Goal: Transaction & Acquisition: Purchase product/service

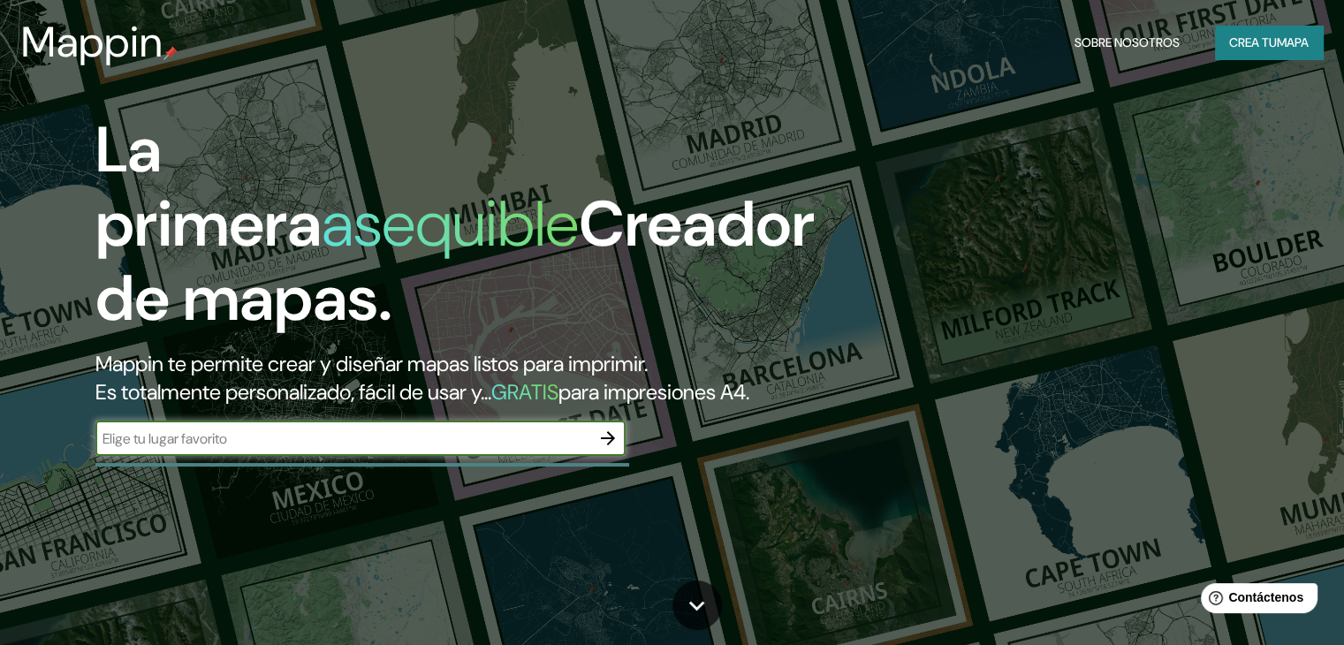
click at [357, 449] on input "text" at bounding box center [342, 439] width 495 height 20
type input "valledupar"
click at [605, 449] on icon "button" at bounding box center [607, 438] width 21 height 21
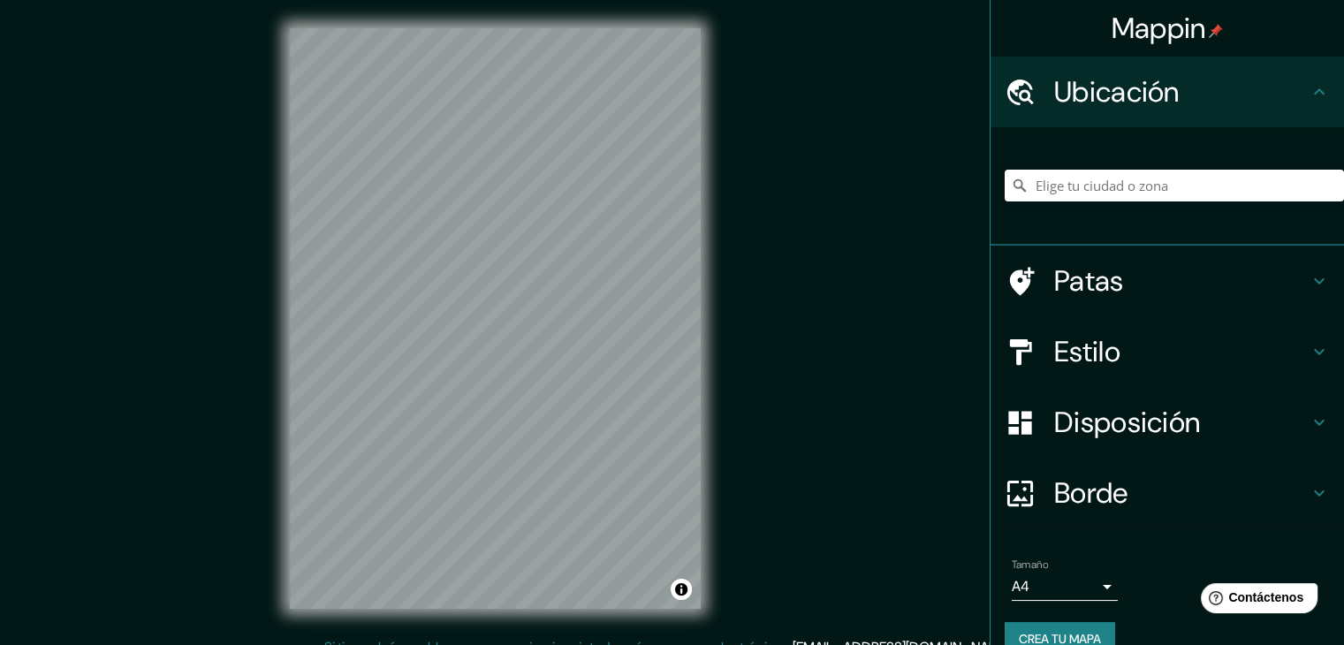
click at [1223, 285] on h4 "Patas" at bounding box center [1181, 280] width 255 height 35
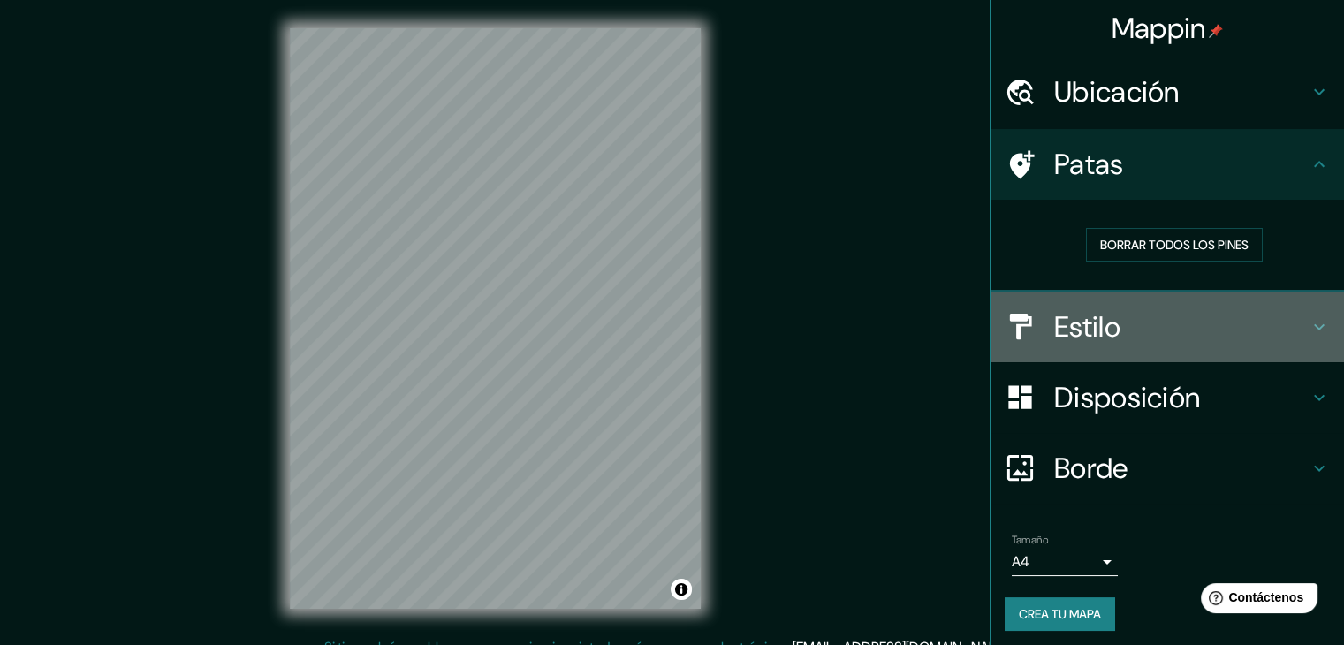
click at [1204, 320] on h4 "Estilo" at bounding box center [1181, 326] width 255 height 35
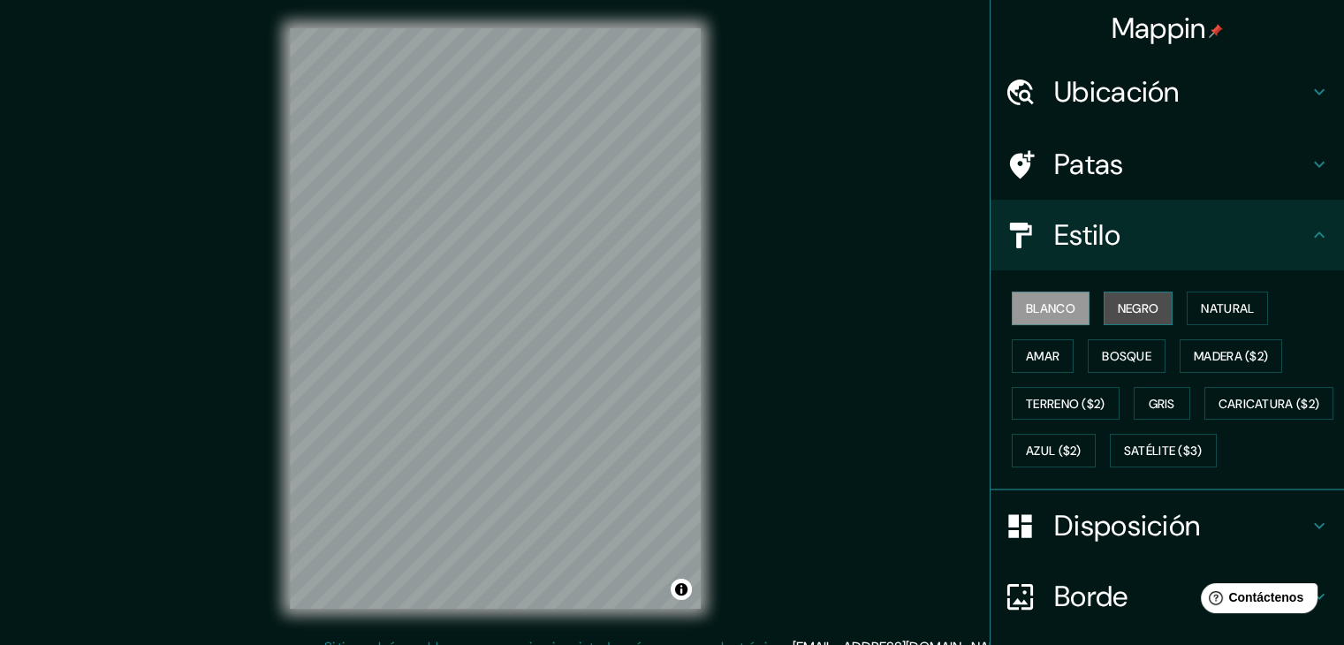
click at [1144, 322] on button "Negro" at bounding box center [1139, 309] width 70 height 34
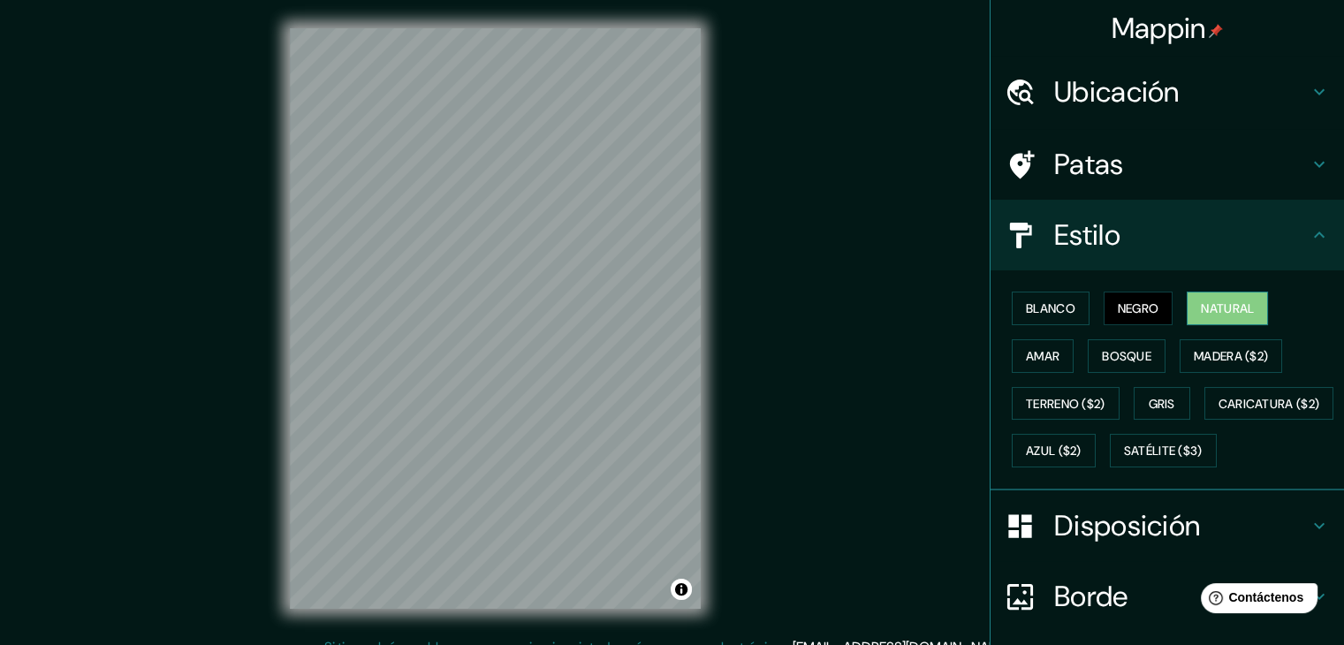
click at [1204, 306] on font "Natural" at bounding box center [1227, 308] width 53 height 16
click at [1211, 351] on font "Madera ($2)" at bounding box center [1231, 356] width 74 height 16
click at [1221, 311] on font "Natural" at bounding box center [1227, 308] width 53 height 16
click at [1126, 308] on font "Negro" at bounding box center [1139, 308] width 42 height 16
click at [1201, 306] on font "Natural" at bounding box center [1227, 308] width 53 height 16
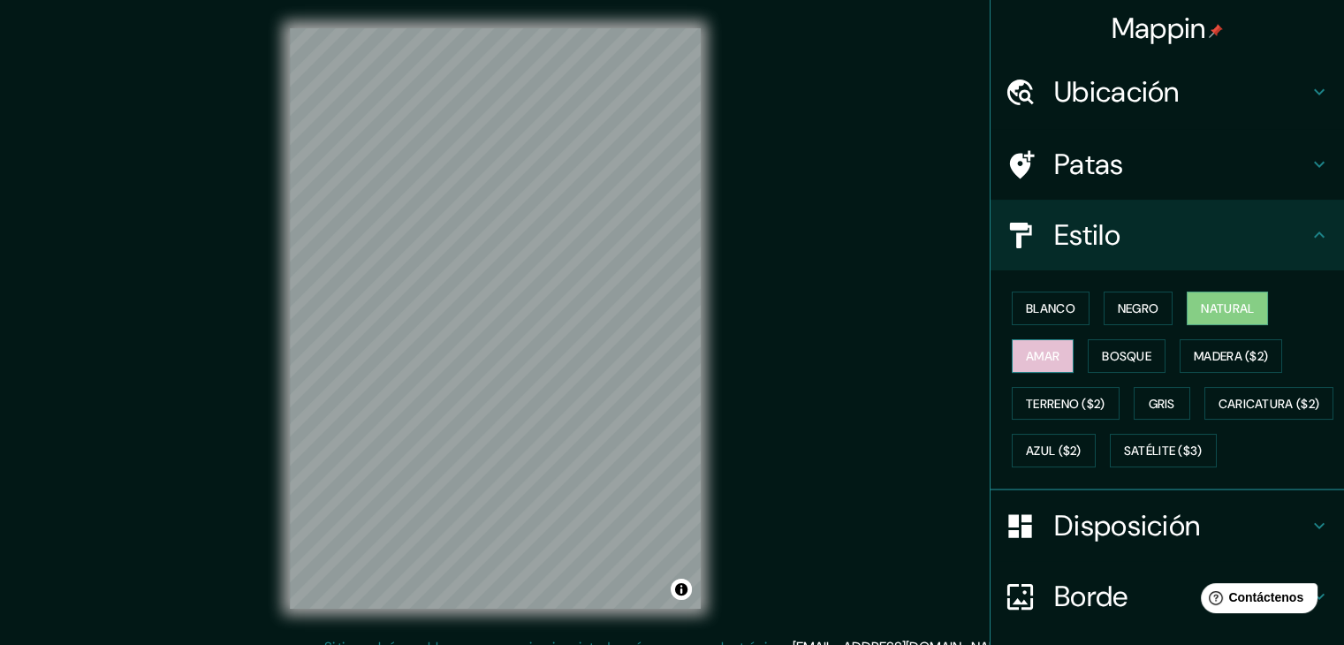
click at [1012, 344] on button "Amar" at bounding box center [1043, 356] width 62 height 34
click at [1127, 349] on font "Bosque" at bounding box center [1126, 356] width 49 height 16
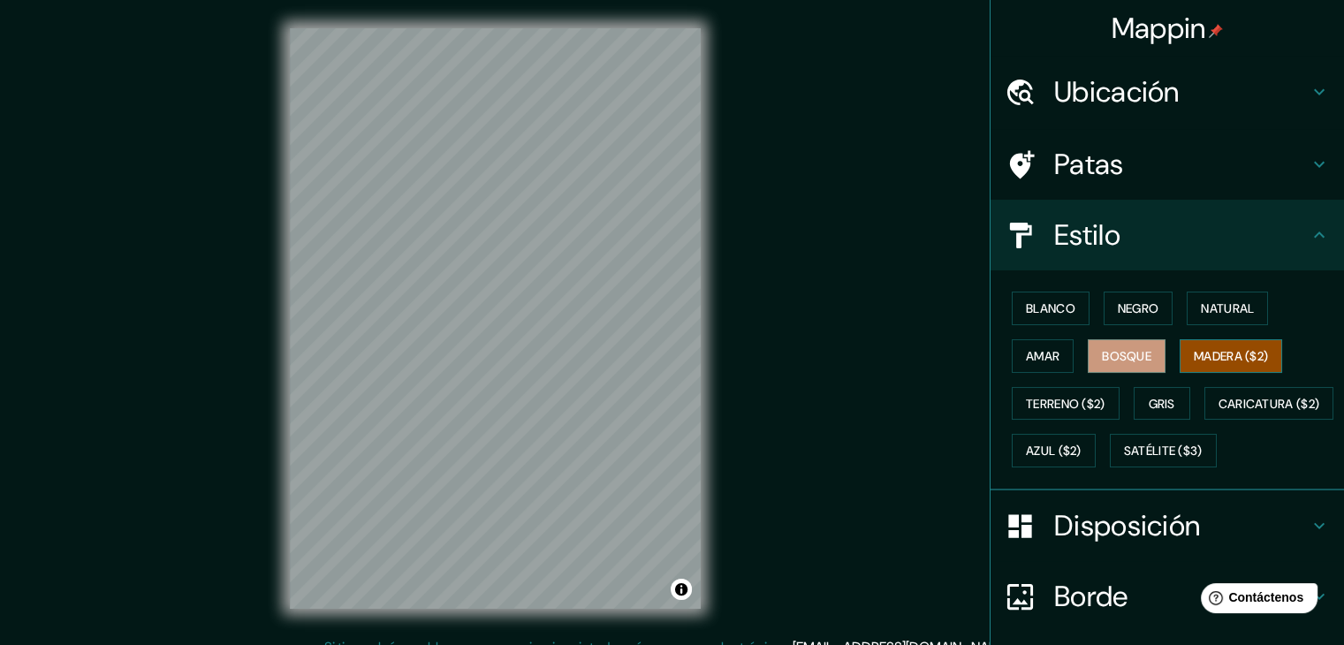
click at [1194, 349] on font "Madera ($2)" at bounding box center [1231, 356] width 74 height 16
click at [1099, 397] on button "Terreno ($2)" at bounding box center [1066, 404] width 108 height 34
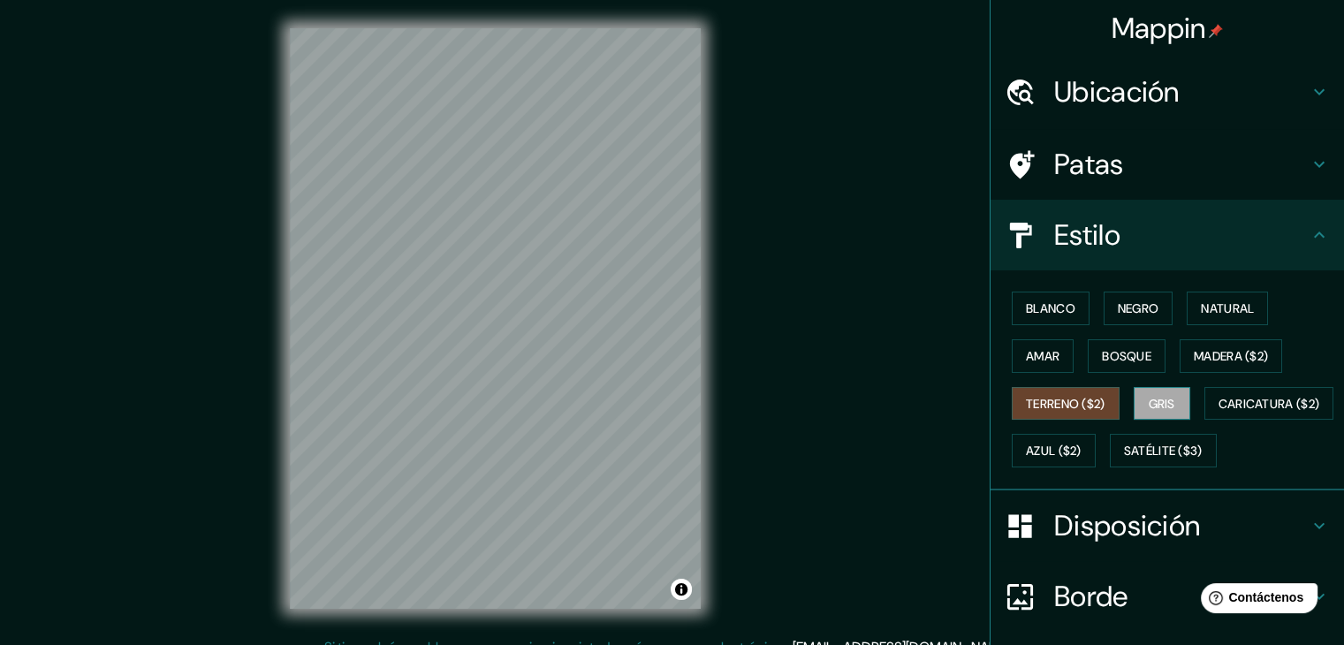
click at [1175, 403] on button "Gris" at bounding box center [1162, 404] width 57 height 34
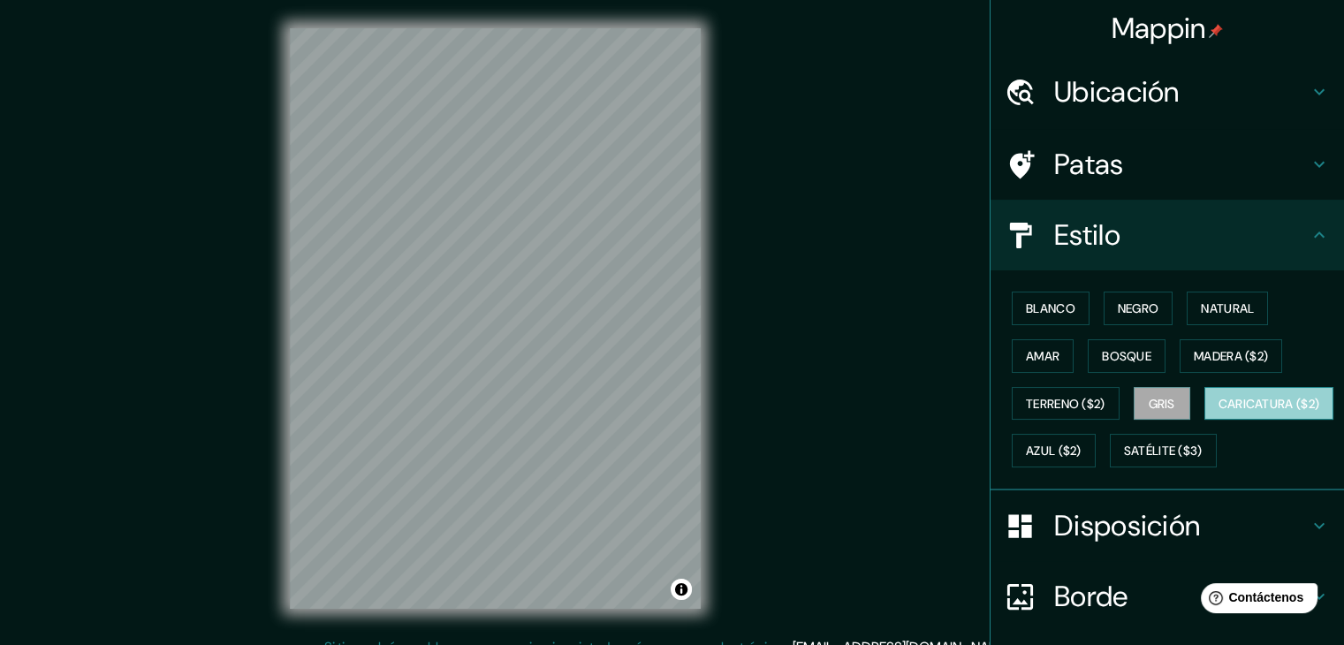
click at [1219, 412] on font "Caricatura ($2)" at bounding box center [1270, 404] width 102 height 16
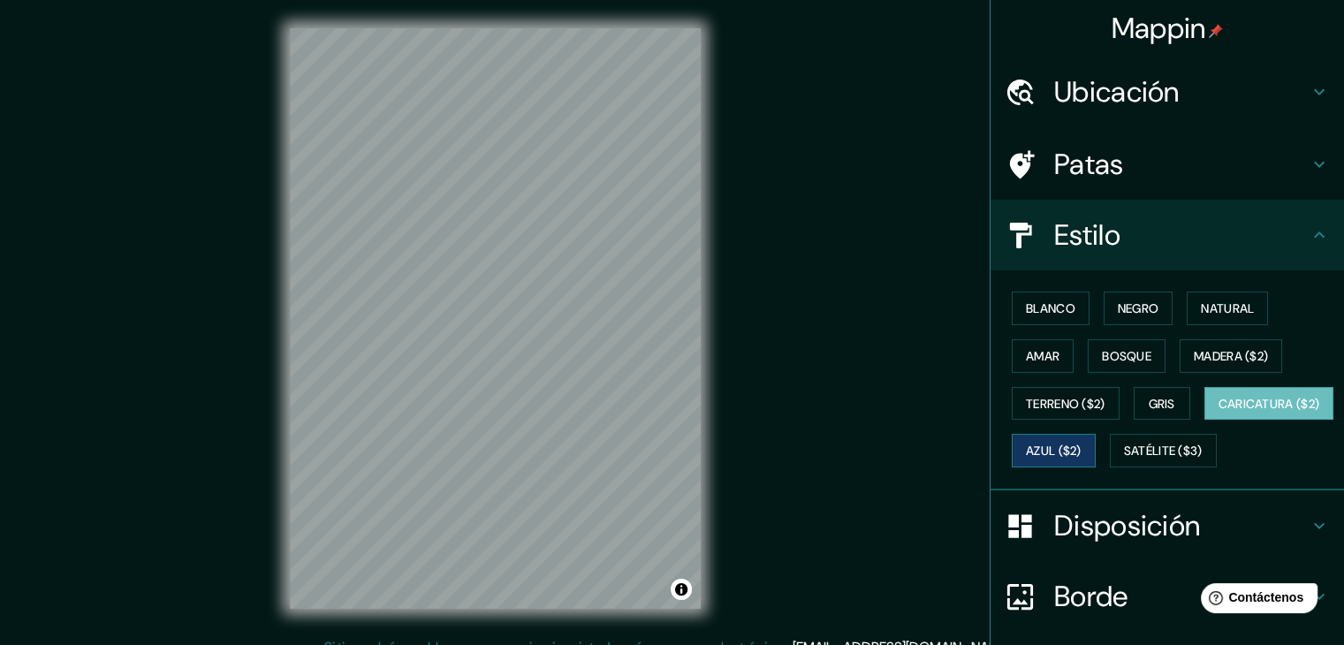
click at [1082, 450] on font "Azul ($2)" at bounding box center [1054, 452] width 56 height 16
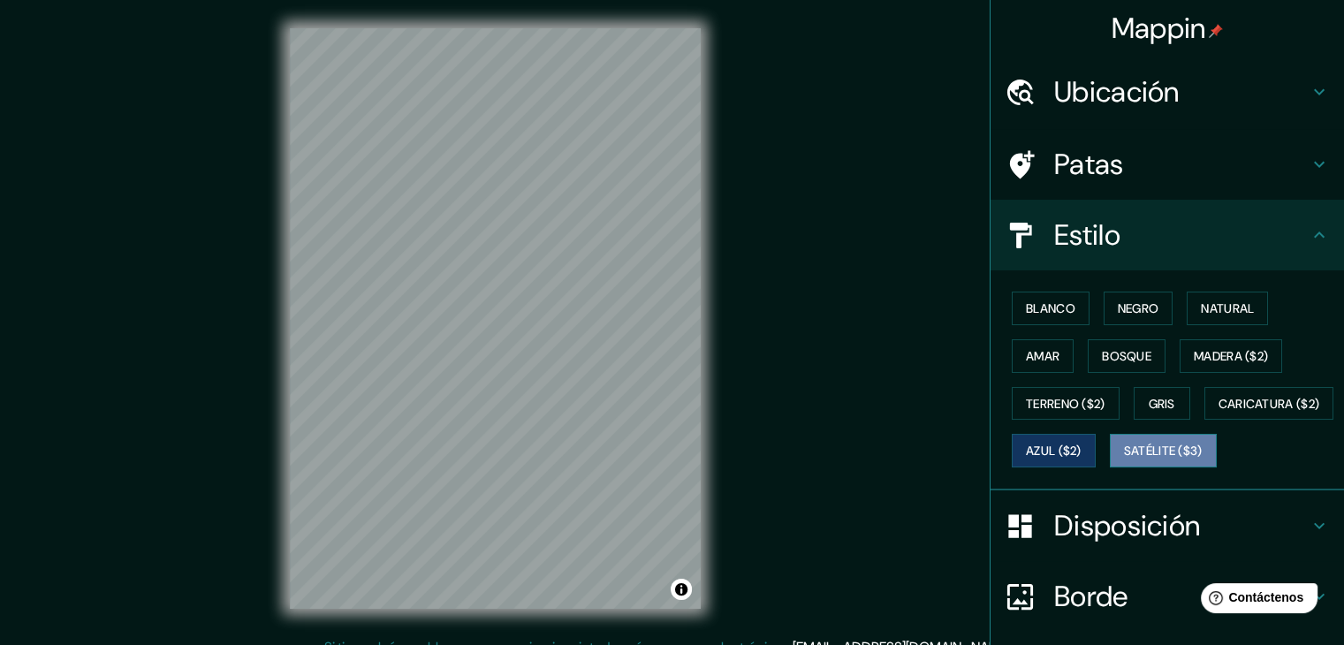
click at [1110, 468] on button "Satélite ($3)" at bounding box center [1163, 451] width 107 height 34
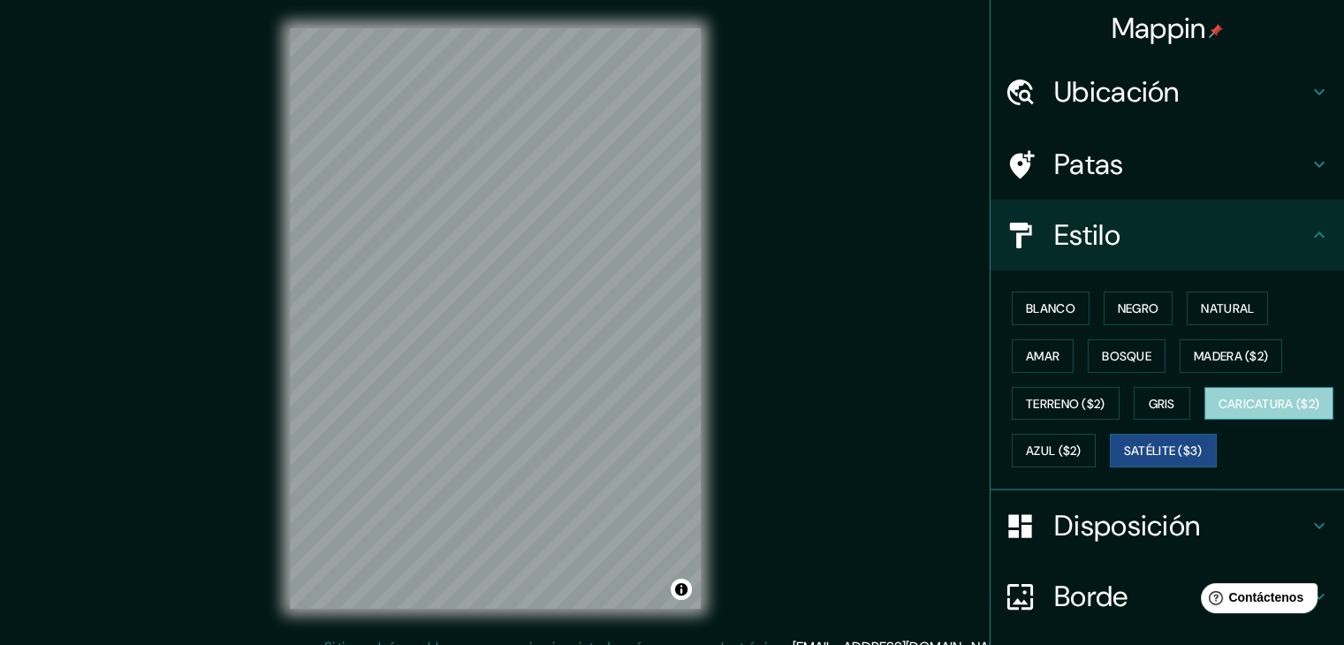
click at [1205, 421] on button "Caricatura ($2)" at bounding box center [1270, 404] width 130 height 34
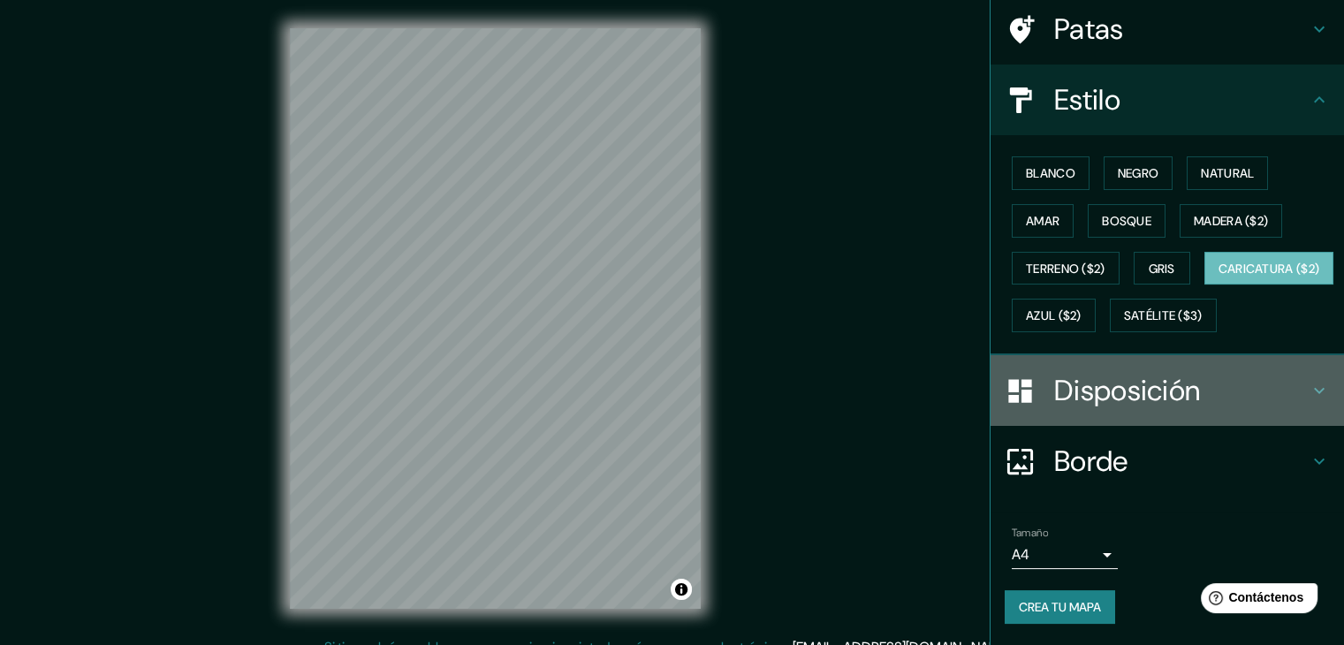
click at [1100, 382] on font "Disposición" at bounding box center [1127, 390] width 146 height 37
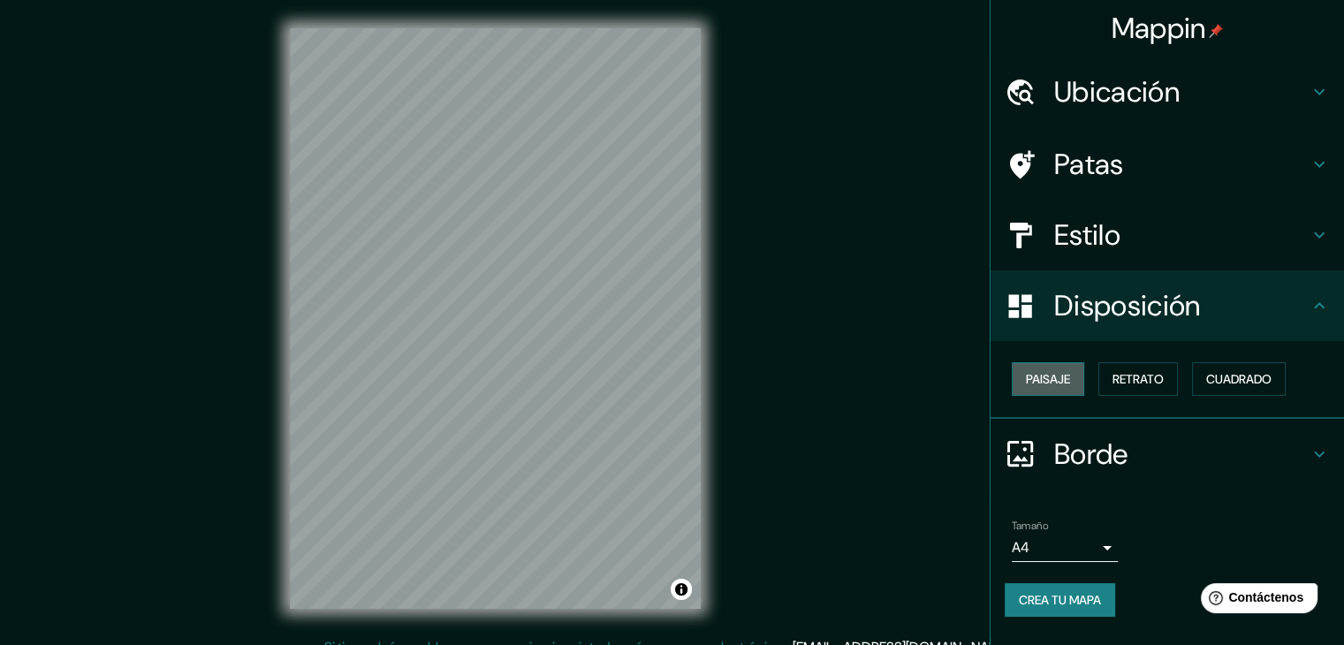
click at [1051, 382] on font "Paisaje" at bounding box center [1048, 379] width 44 height 16
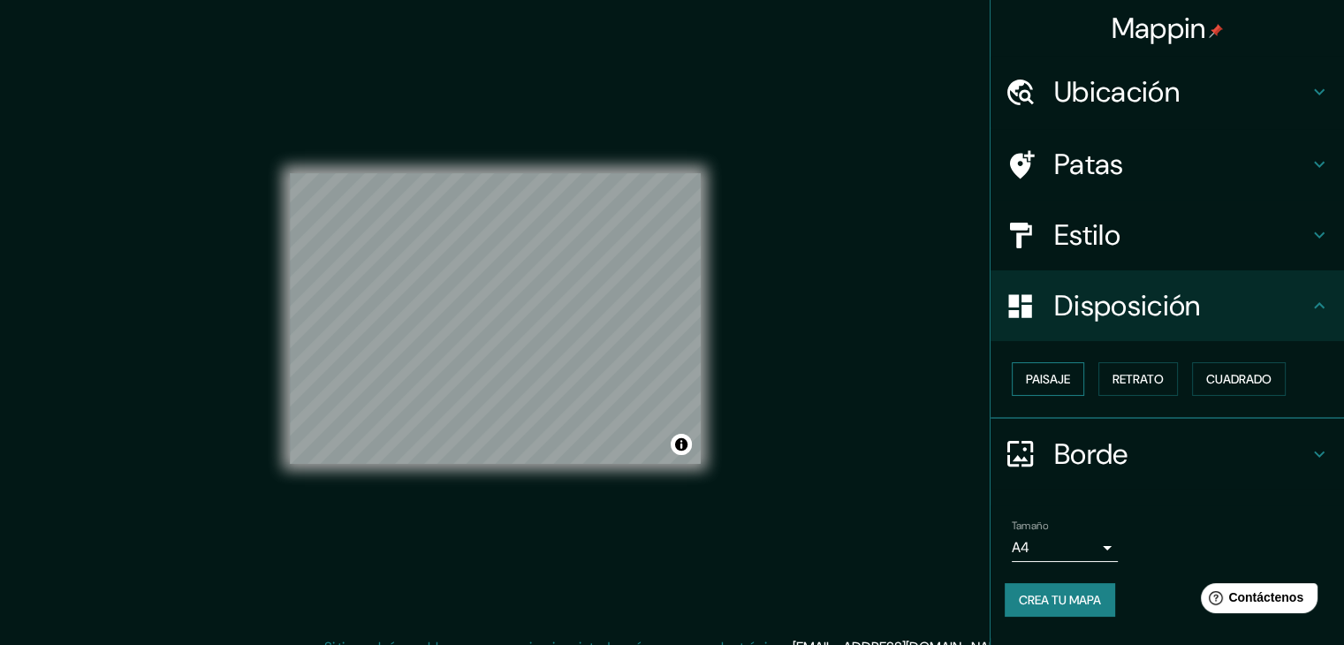
click at [1051, 382] on font "Paisaje" at bounding box center [1048, 379] width 44 height 16
click at [1148, 381] on font "Retrato" at bounding box center [1138, 379] width 51 height 16
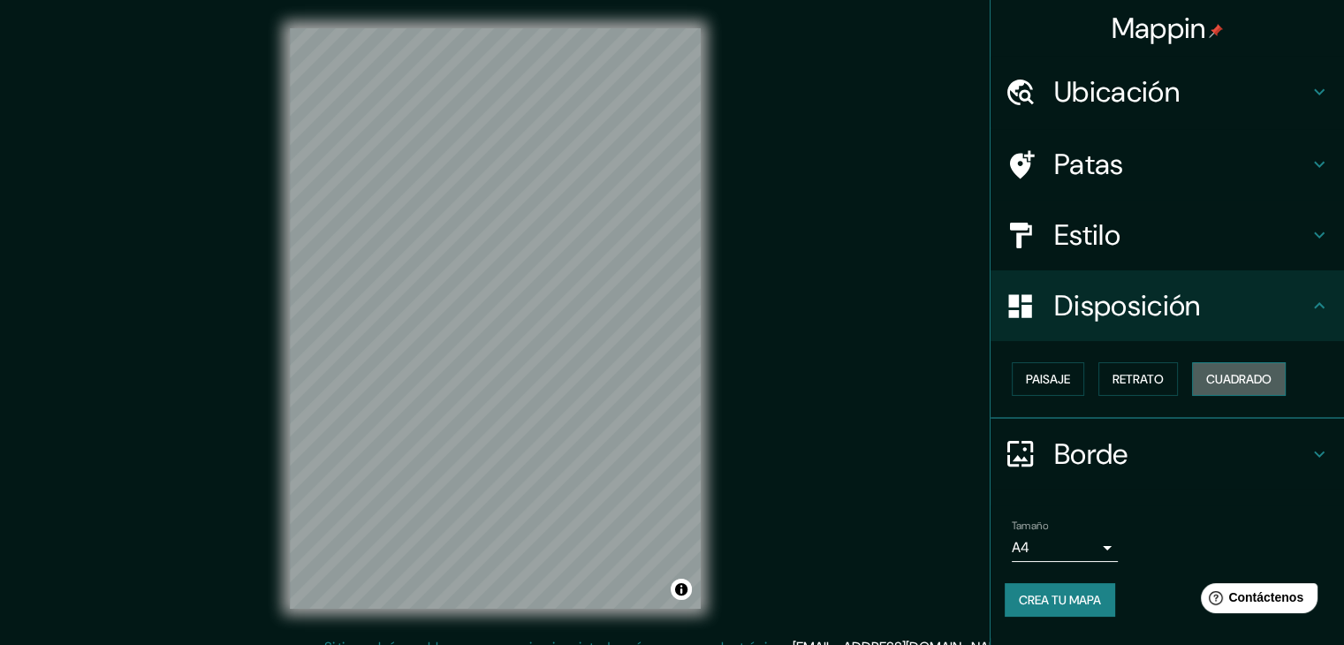
click at [1241, 381] on font "Cuadrado" at bounding box center [1238, 379] width 65 height 16
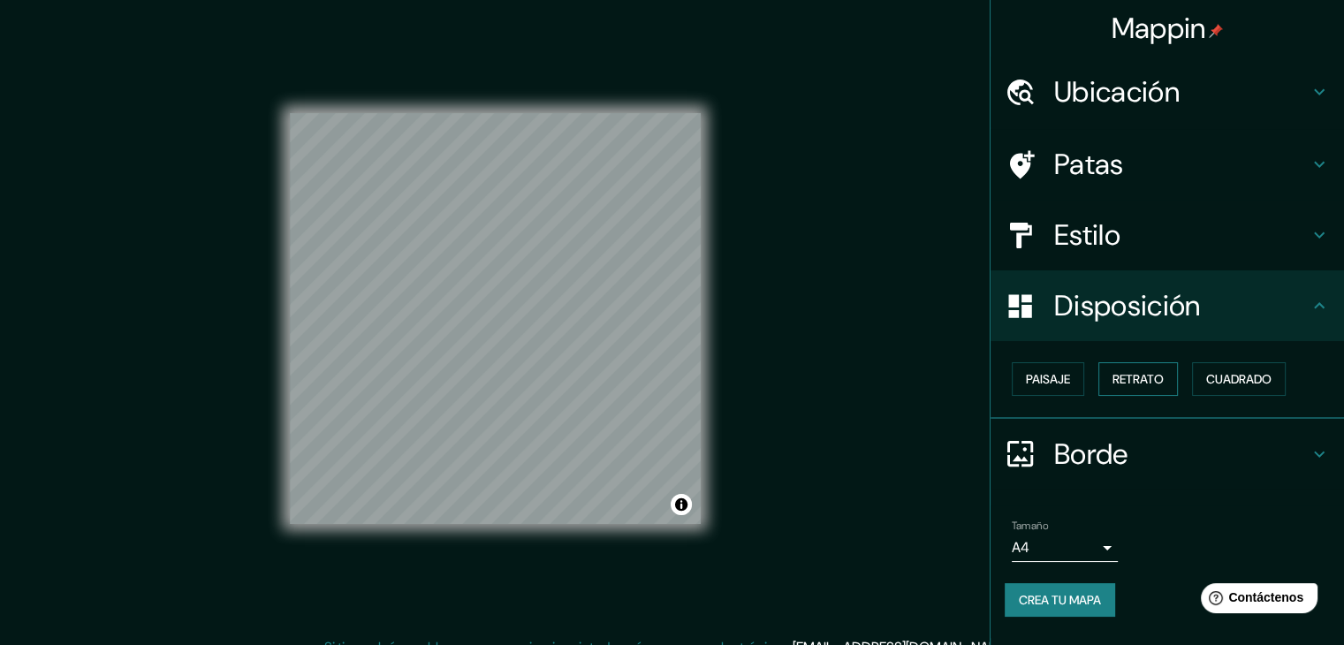
click at [1170, 381] on button "Retrato" at bounding box center [1139, 379] width 80 height 34
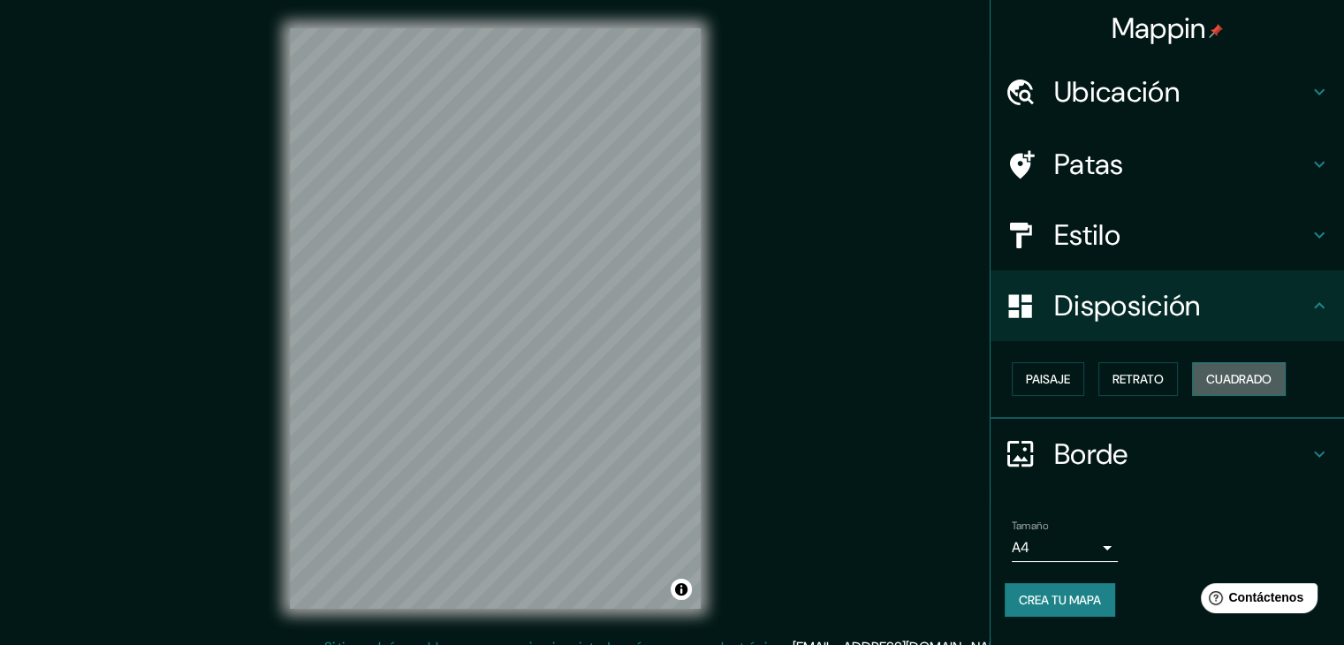
click at [1230, 378] on font "Cuadrado" at bounding box center [1238, 379] width 65 height 16
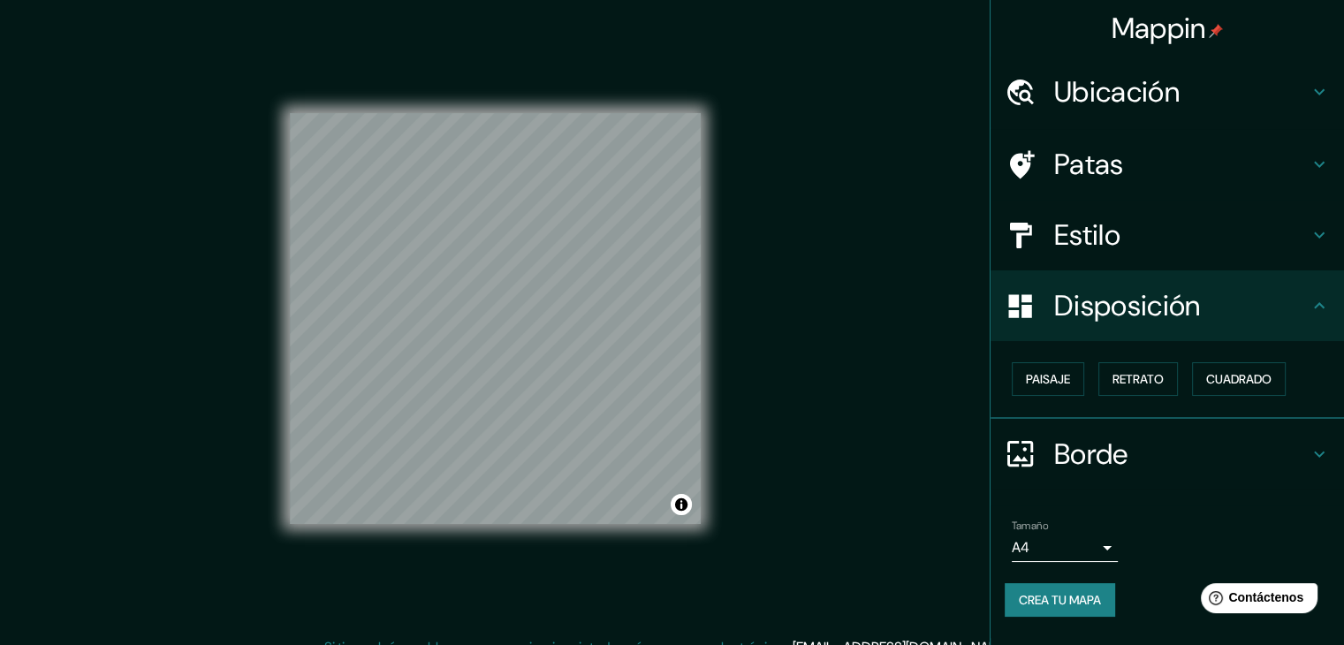
click at [1122, 439] on font "Borde" at bounding box center [1091, 454] width 74 height 37
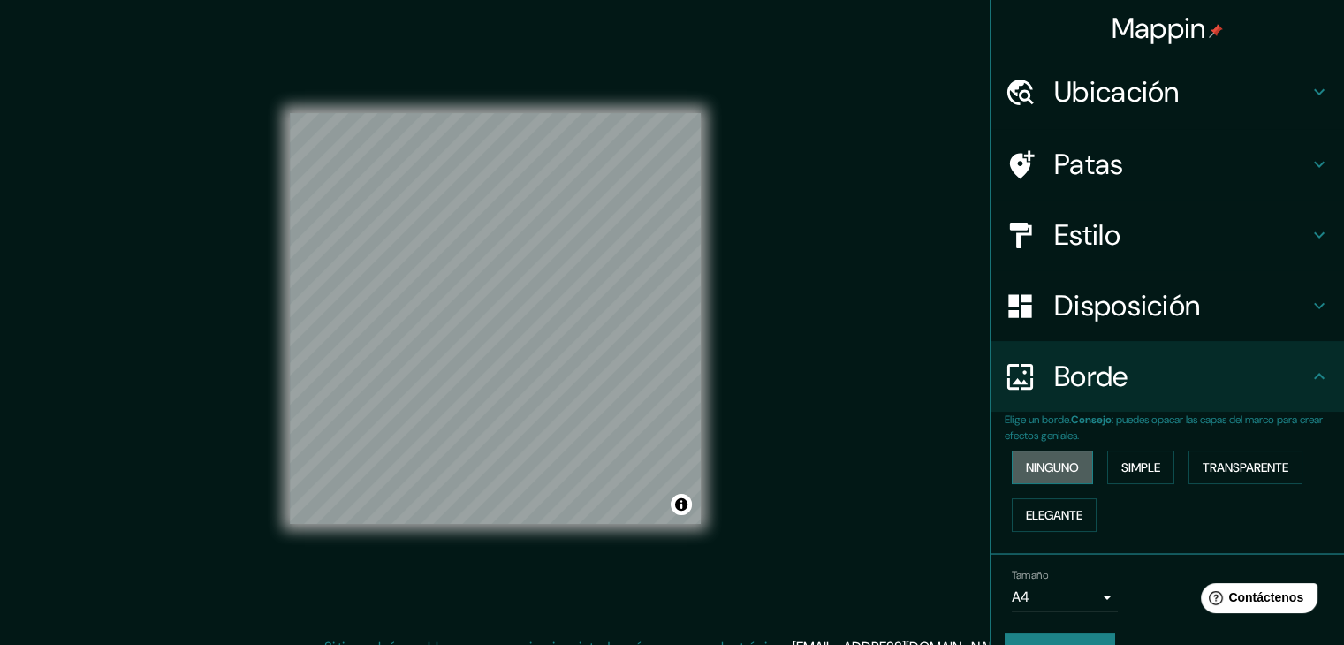
click at [1076, 471] on button "Ninguno" at bounding box center [1052, 468] width 81 height 34
click at [1122, 462] on font "Simple" at bounding box center [1141, 468] width 39 height 16
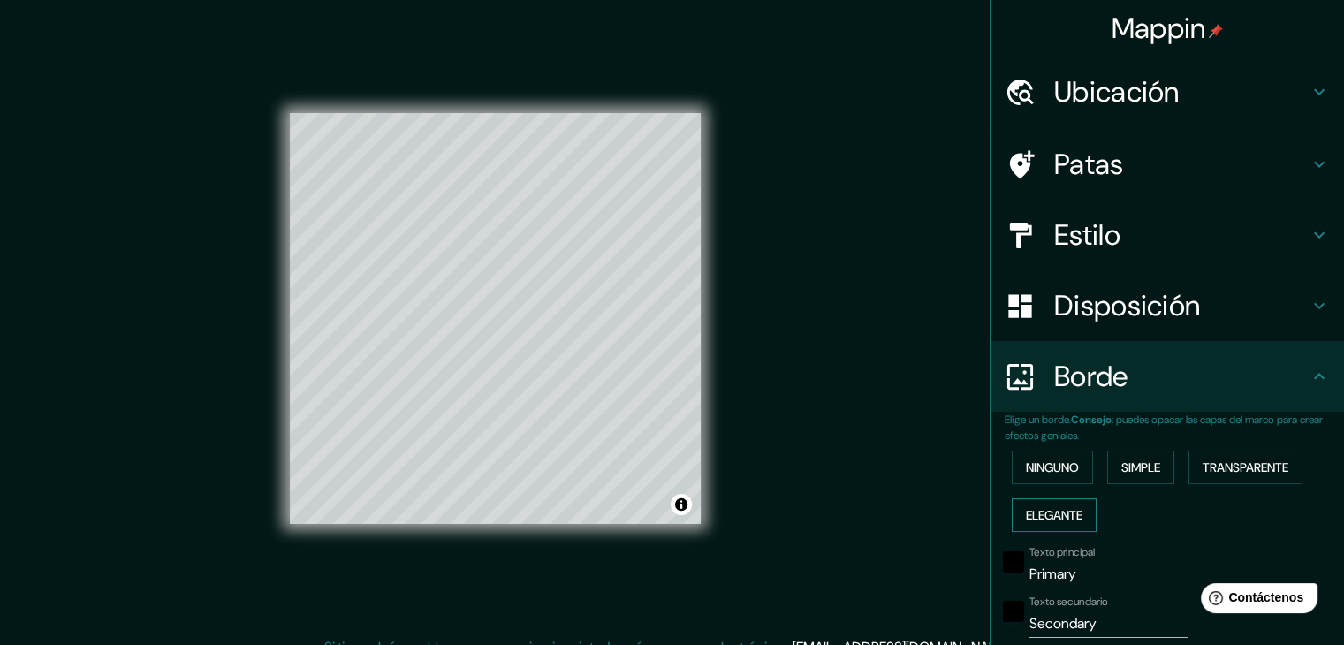
click at [1061, 507] on font "Elegante" at bounding box center [1054, 515] width 57 height 16
click at [1217, 471] on font "Transparente" at bounding box center [1246, 468] width 86 height 16
click at [1026, 469] on font "Ninguno" at bounding box center [1052, 468] width 53 height 16
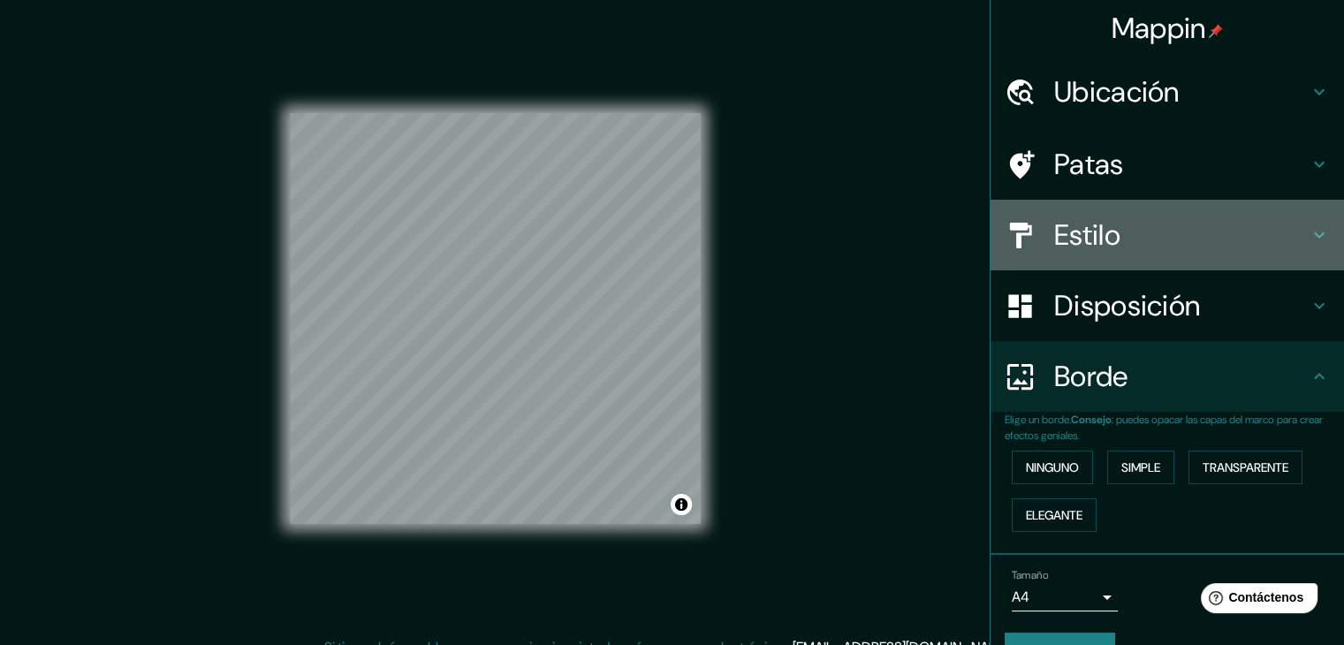
click at [1148, 268] on div "Estilo" at bounding box center [1168, 235] width 354 height 71
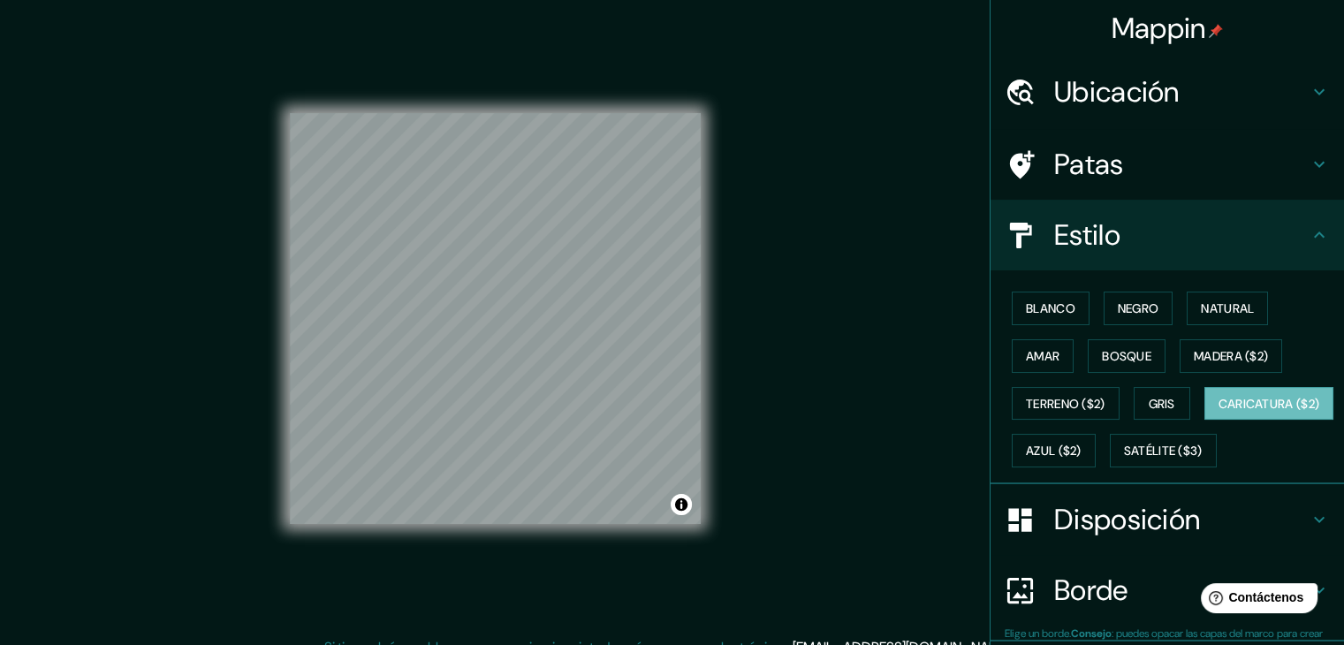
click at [1174, 247] on h4 "Estilo" at bounding box center [1181, 234] width 255 height 35
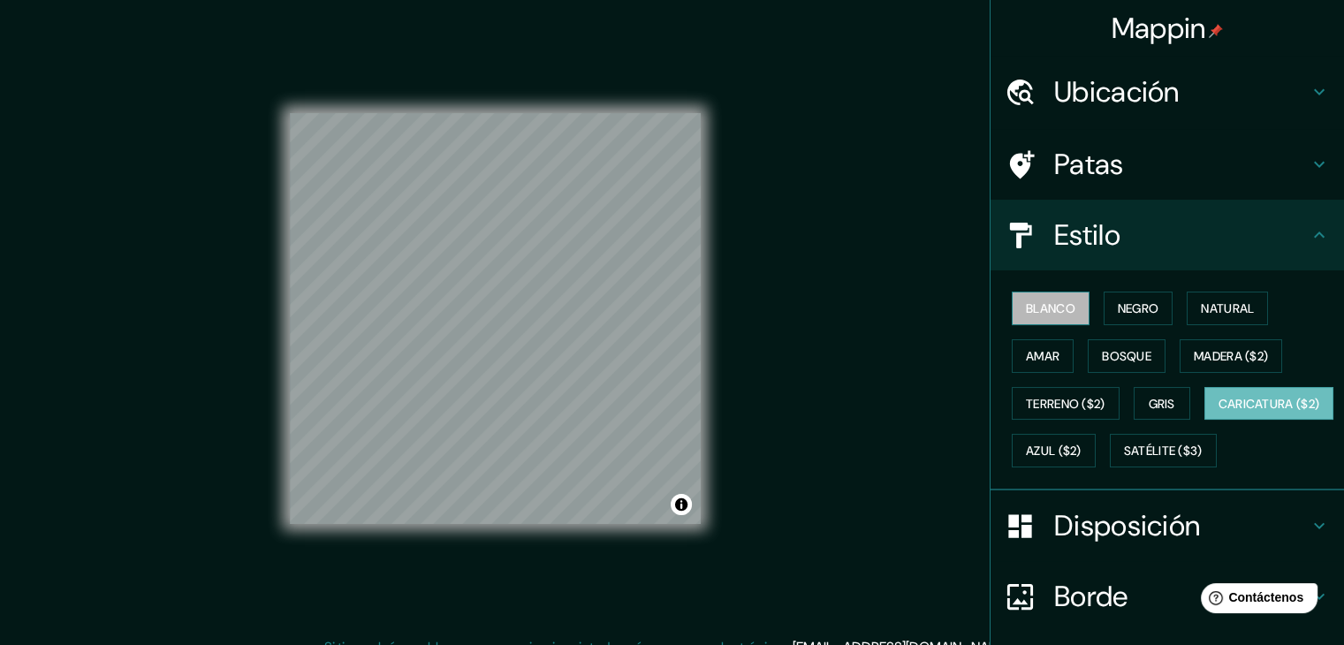
click at [1060, 305] on font "Blanco" at bounding box center [1050, 308] width 49 height 16
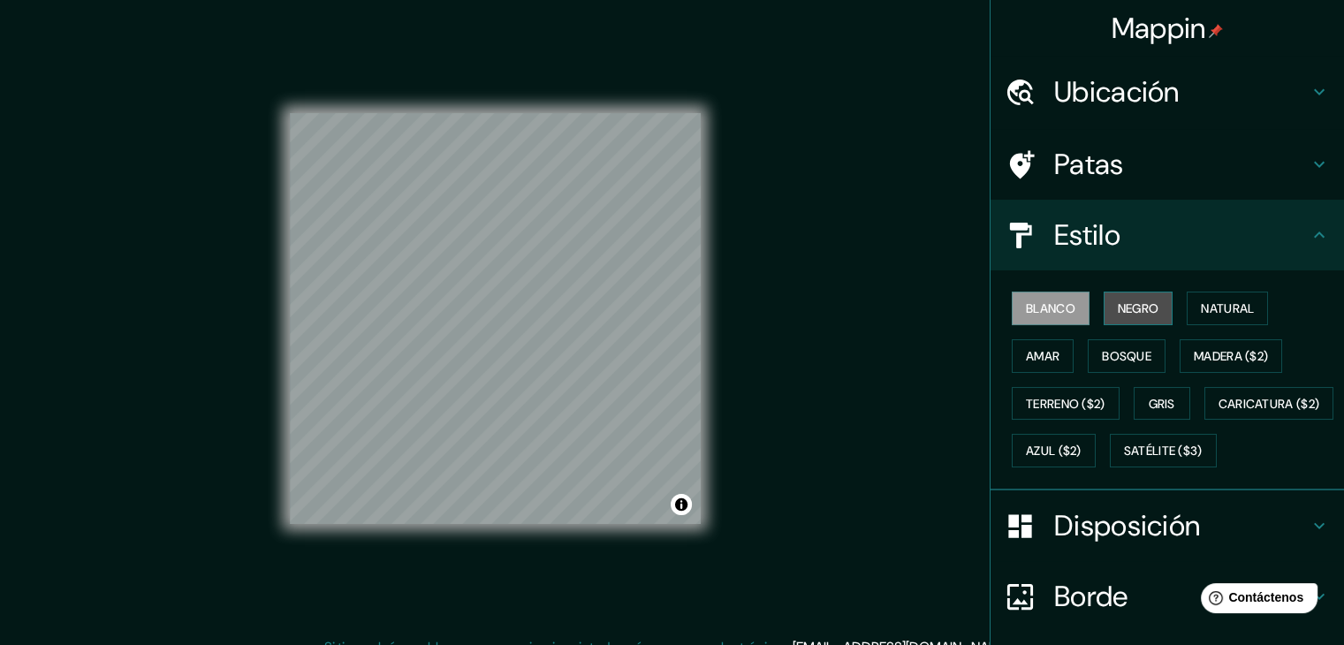
click at [1134, 312] on font "Negro" at bounding box center [1139, 308] width 42 height 16
click at [1071, 318] on button "Blanco" at bounding box center [1051, 309] width 78 height 34
click at [1064, 366] on div "Blanco Negro Natural Amar Bosque Madera ($2) Terreno ($2) Gris Caricatura ($2) …" at bounding box center [1174, 380] width 339 height 190
click at [1049, 364] on button "Amar" at bounding box center [1043, 356] width 62 height 34
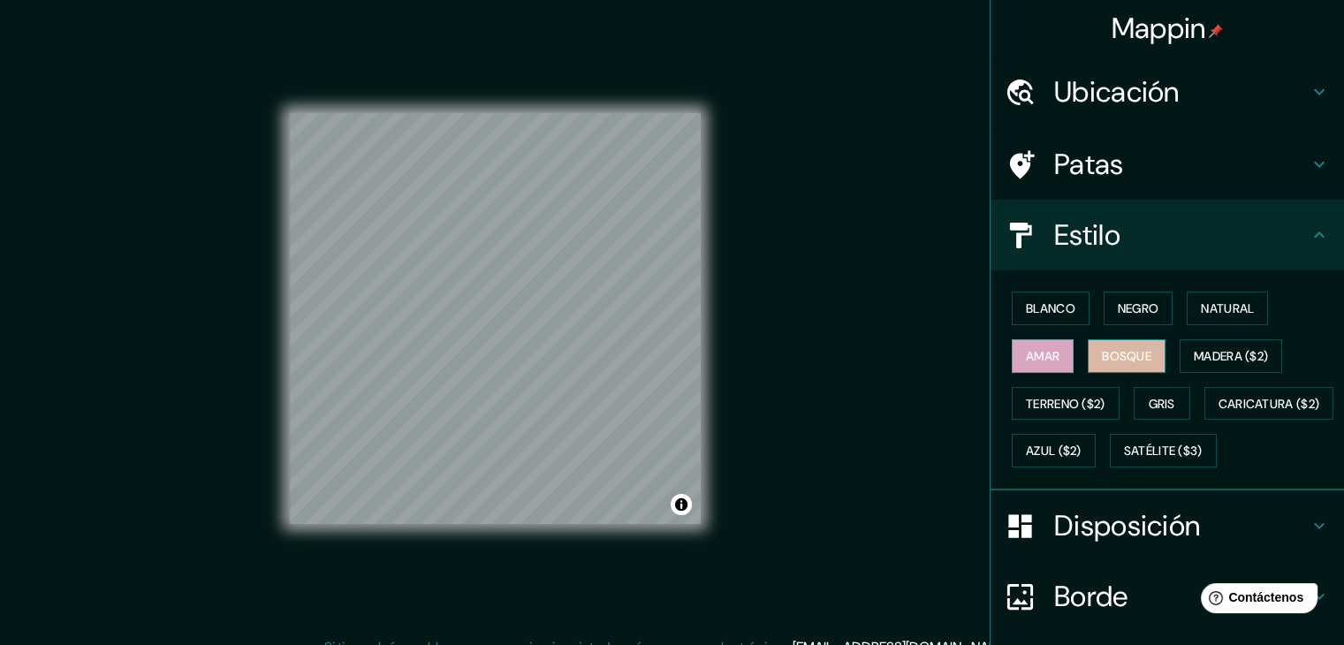
click at [1117, 364] on font "Bosque" at bounding box center [1126, 356] width 49 height 23
click at [1207, 330] on div "Blanco Negro Natural Amar Bosque Madera ($2) Terreno ($2) Gris Caricatura ($2) …" at bounding box center [1174, 380] width 339 height 190
click at [1244, 346] on font "Madera ($2)" at bounding box center [1231, 356] width 74 height 23
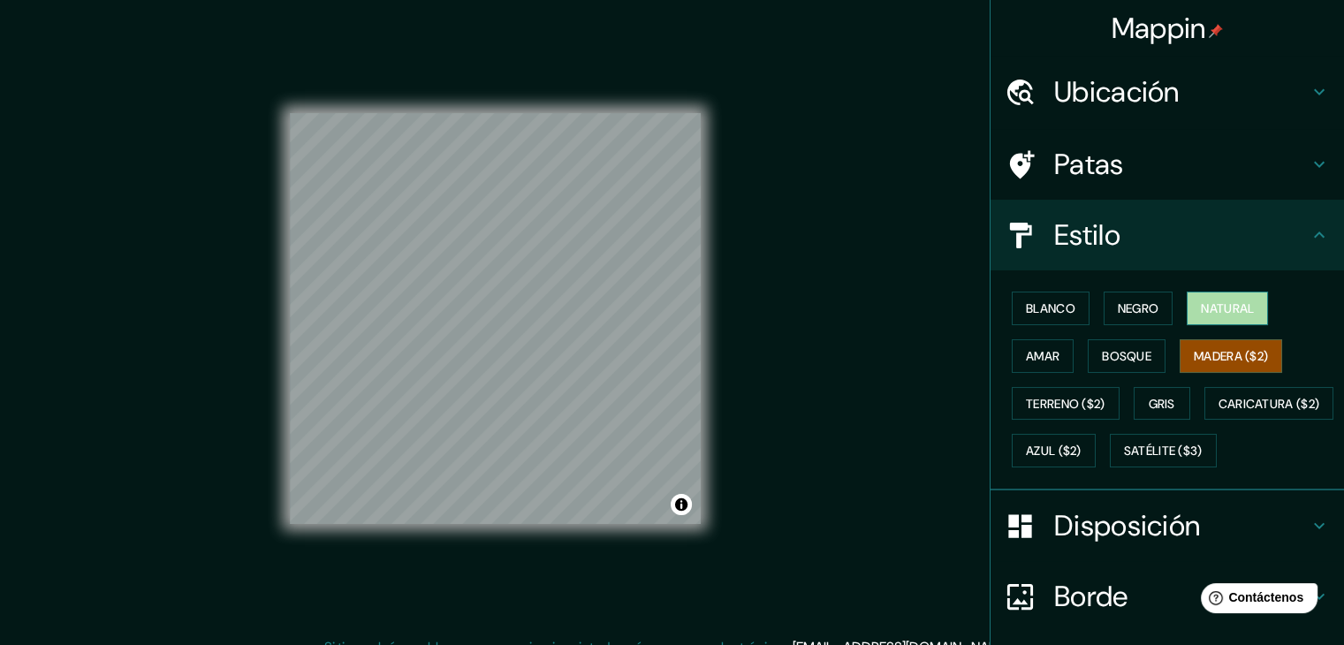
click at [1220, 308] on font "Natural" at bounding box center [1227, 308] width 53 height 16
click at [1124, 300] on font "Negro" at bounding box center [1139, 308] width 42 height 16
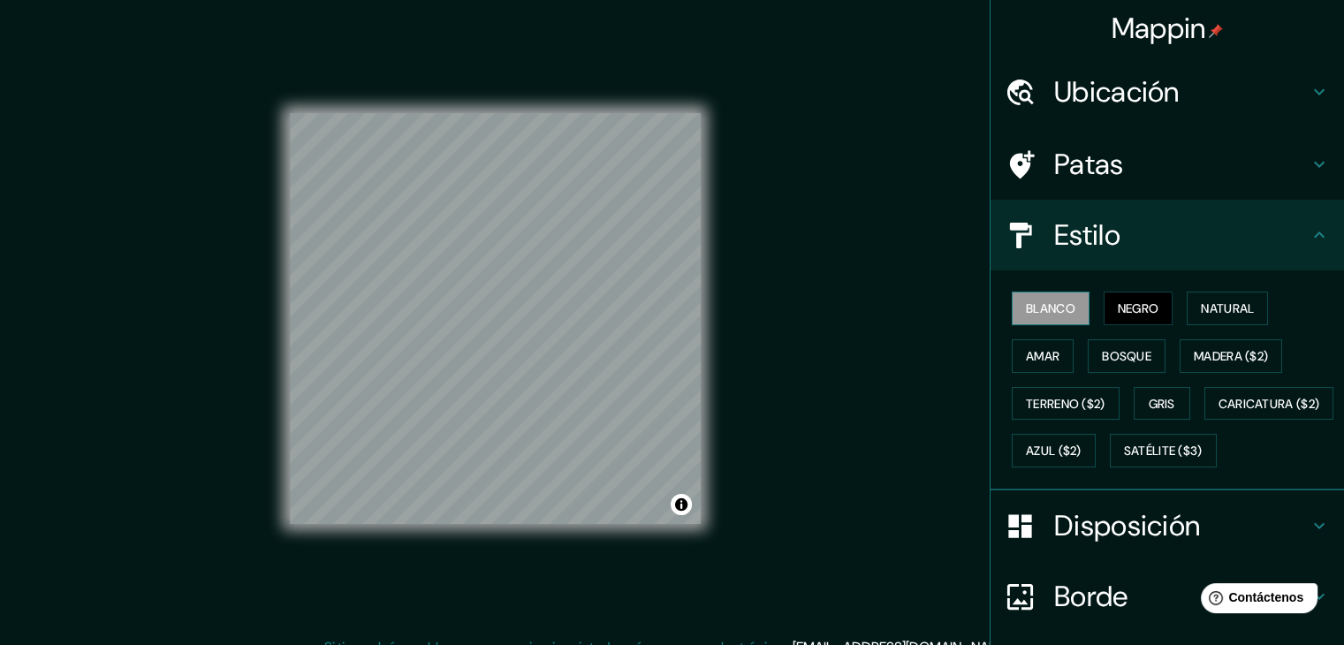
click at [1061, 303] on font "Blanco" at bounding box center [1050, 308] width 49 height 16
click at [1118, 310] on font "Negro" at bounding box center [1139, 308] width 42 height 16
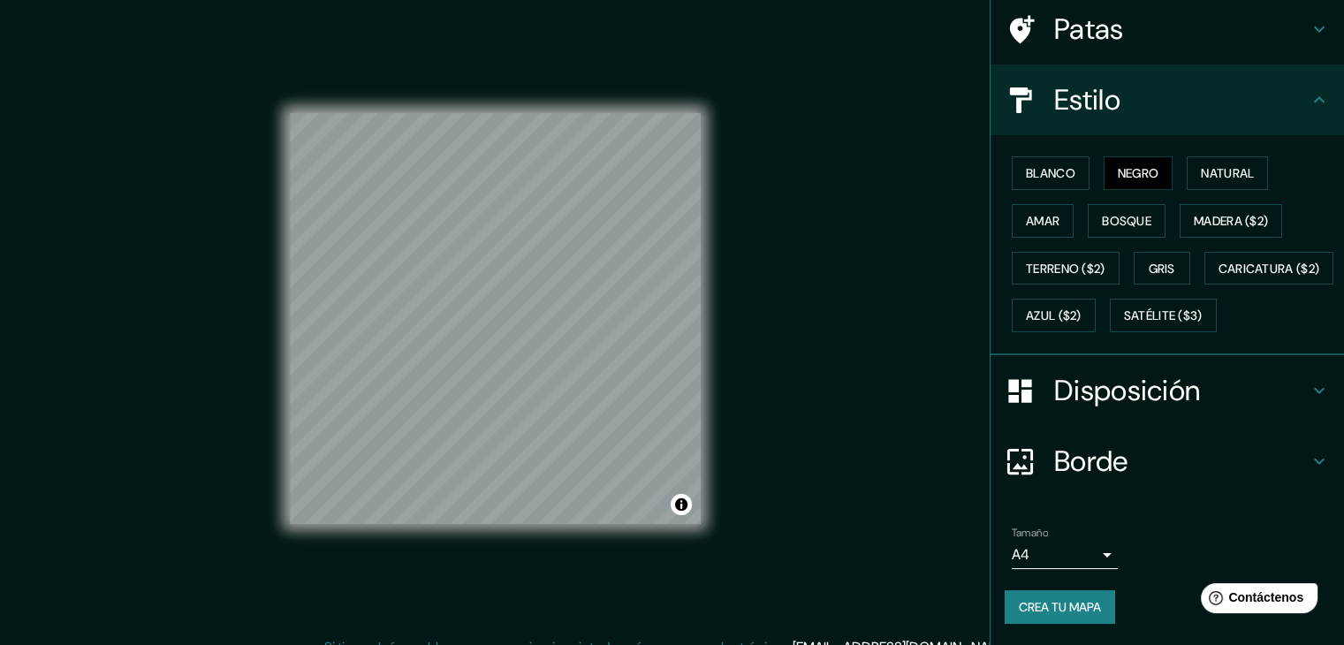
click at [1156, 460] on h4 "Borde" at bounding box center [1181, 461] width 255 height 35
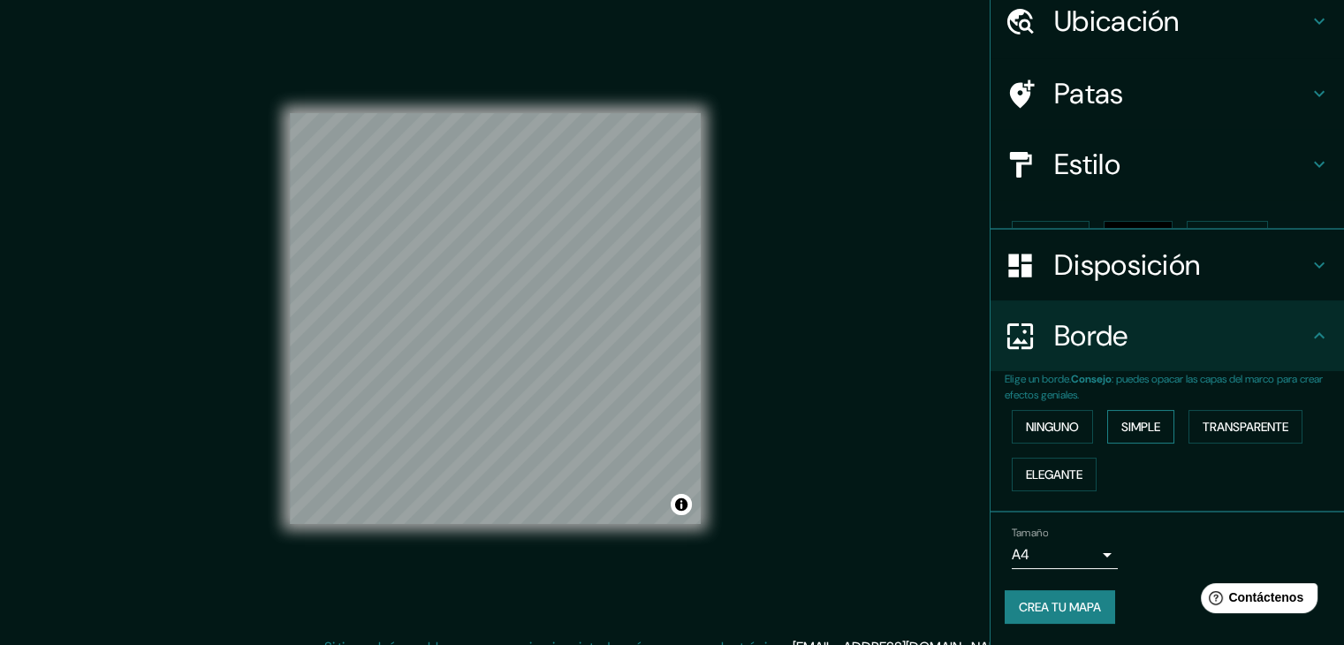
scroll to position [40, 0]
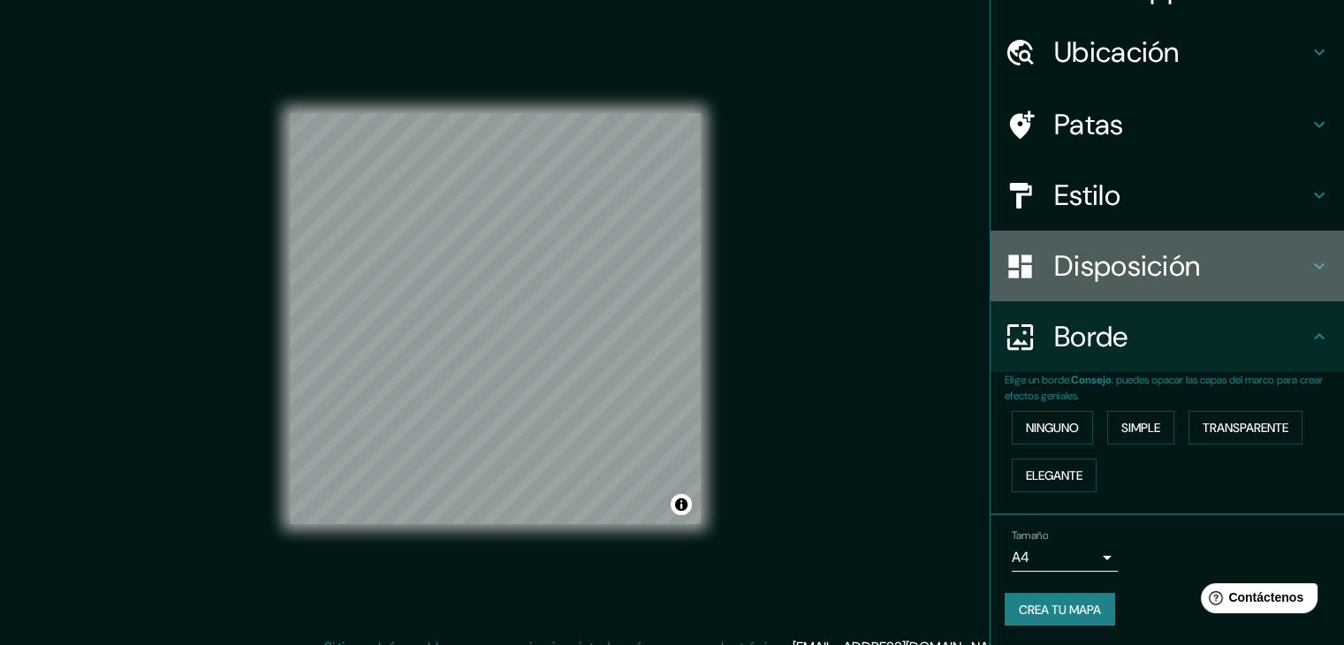
drag, startPoint x: 1270, startPoint y: 284, endPoint x: 1259, endPoint y: 284, distance: 11.5
click at [1265, 284] on div "Disposición" at bounding box center [1168, 266] width 354 height 71
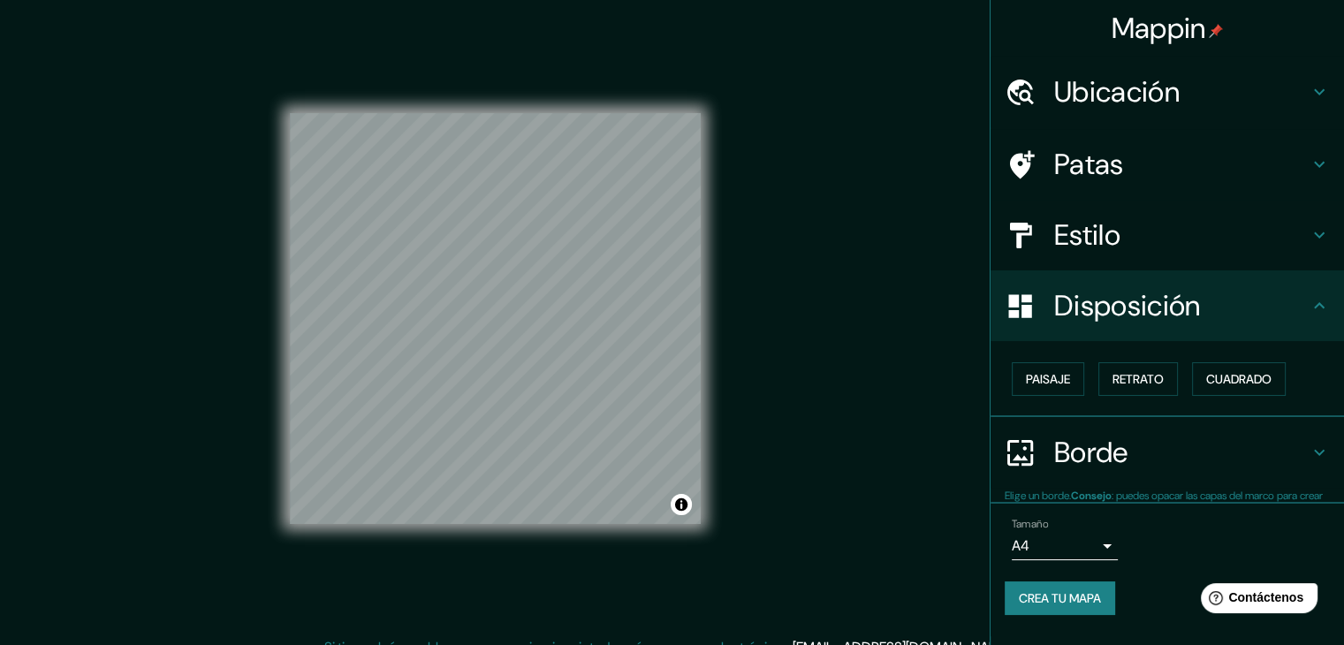
scroll to position [0, 0]
click at [1062, 382] on font "Paisaje" at bounding box center [1048, 379] width 44 height 16
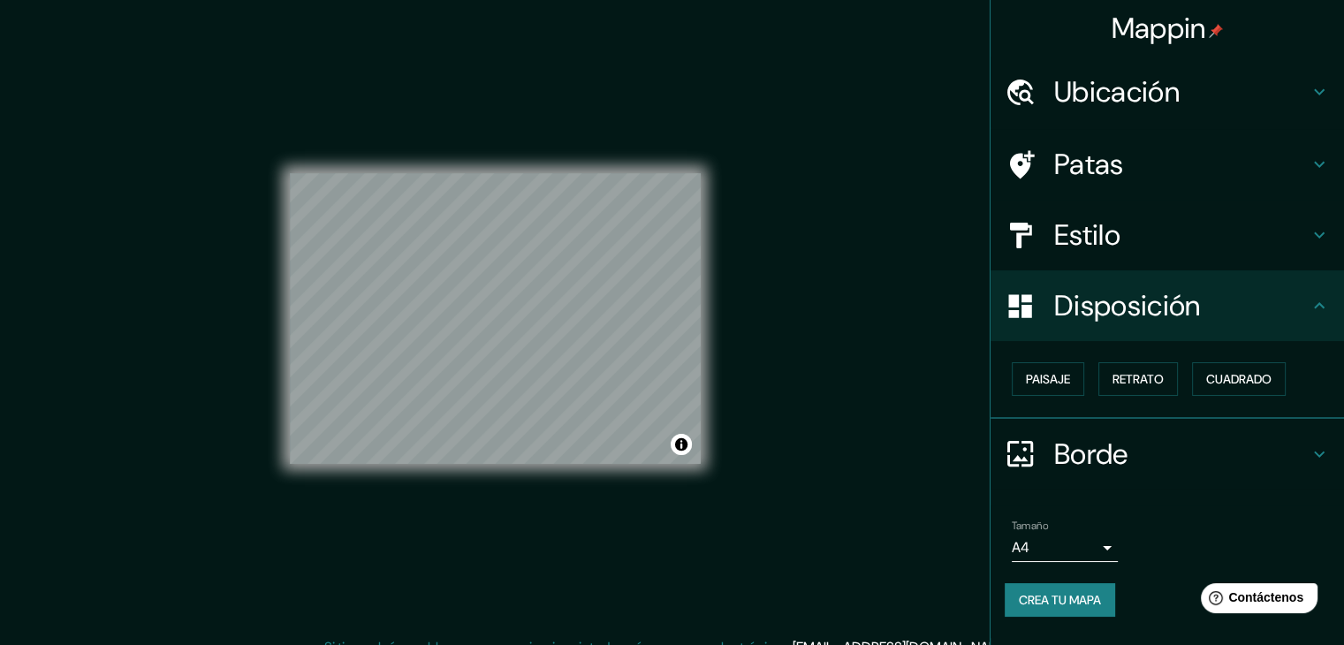
click at [1269, 536] on div "Tamaño A4 single" at bounding box center [1167, 541] width 325 height 57
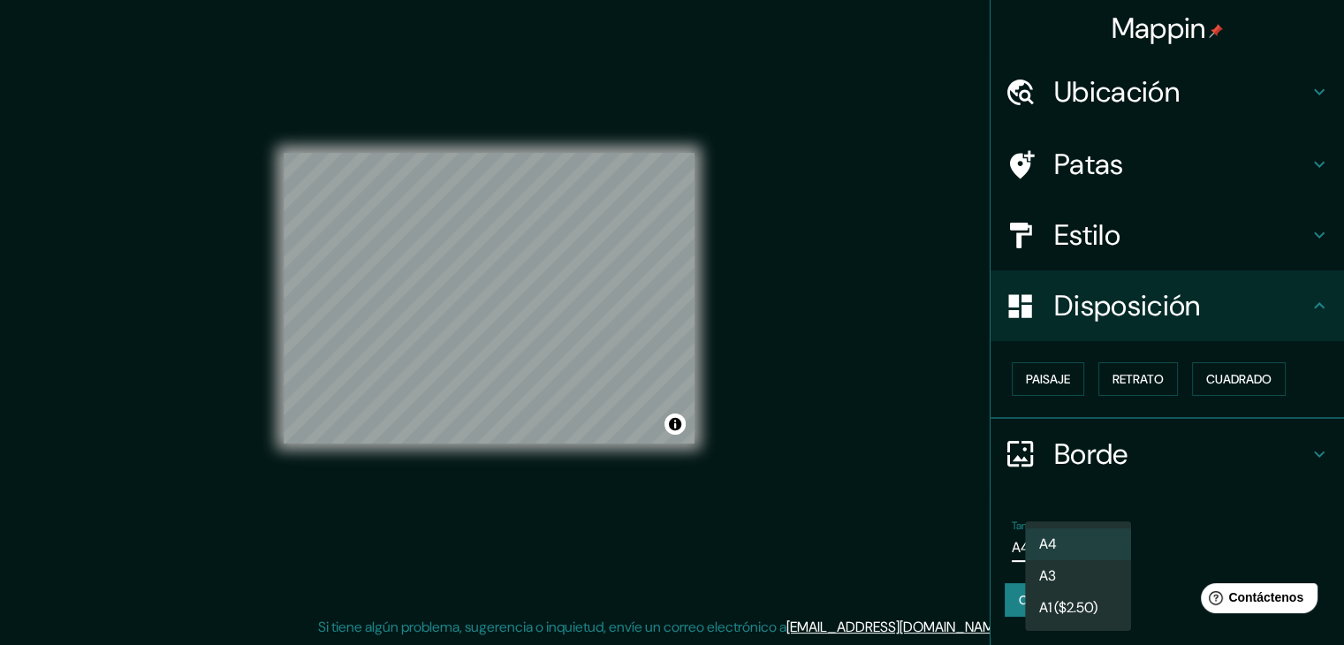
click at [1099, 546] on body "Mappin Ubicación Patas Estilo Disposición Paisaje Retrato Cuadrado Borde Elige …" at bounding box center [672, 302] width 1344 height 645
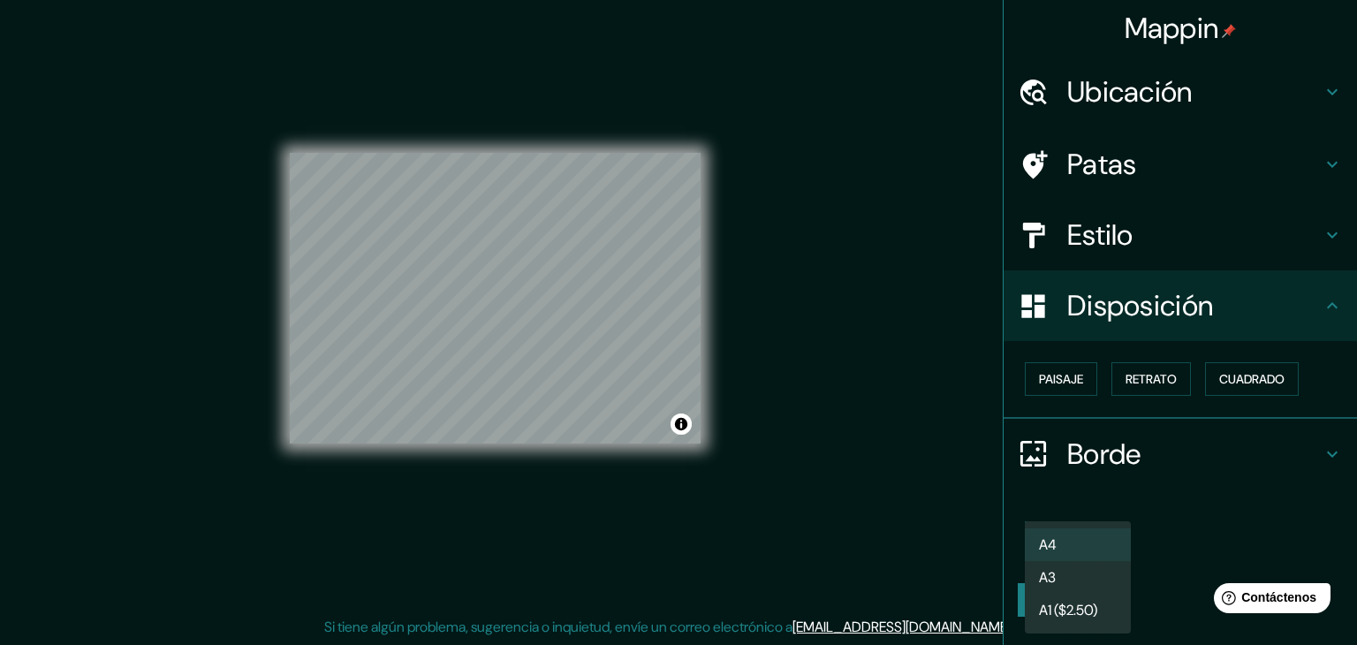
click at [1200, 530] on div at bounding box center [678, 322] width 1357 height 645
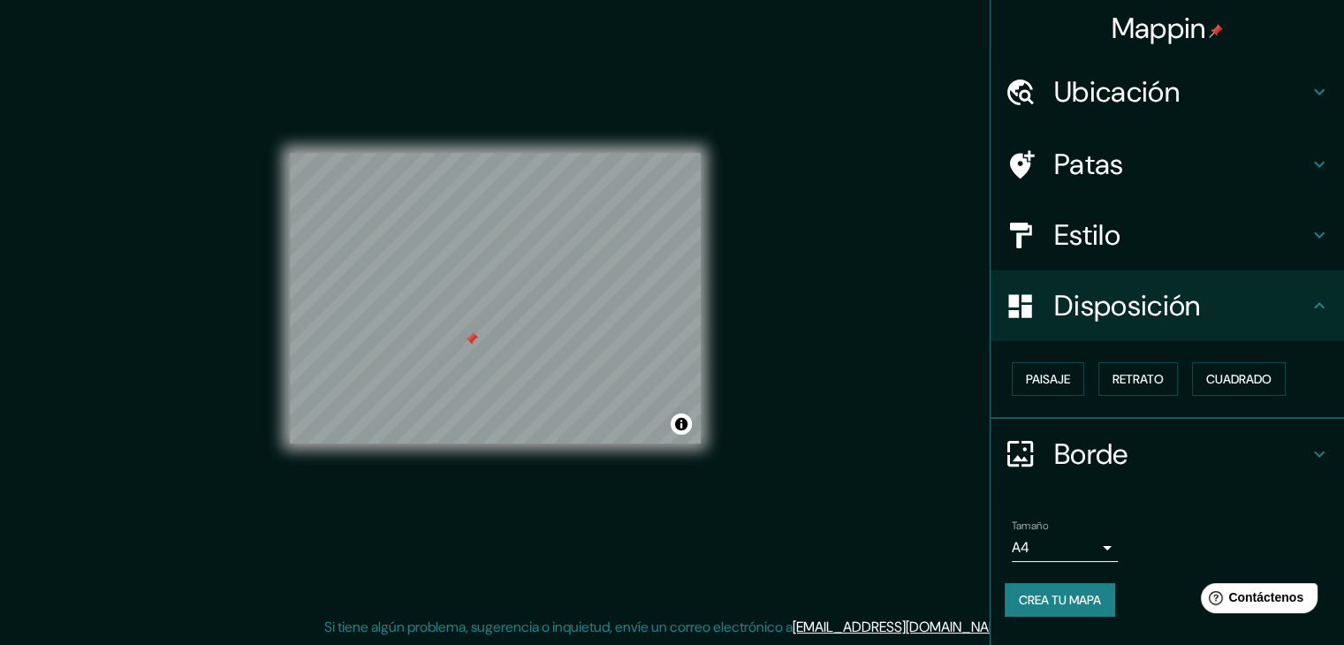
drag, startPoint x: 498, startPoint y: 322, endPoint x: 477, endPoint y: 338, distance: 27.1
click at [477, 338] on div at bounding box center [471, 339] width 14 height 14
click at [474, 354] on div at bounding box center [470, 353] width 14 height 14
click at [1068, 602] on font "Crea tu mapa" at bounding box center [1060, 600] width 82 height 16
click at [1062, 581] on div "Tamaño A4 single Crea tu mapa" at bounding box center [1167, 572] width 325 height 118
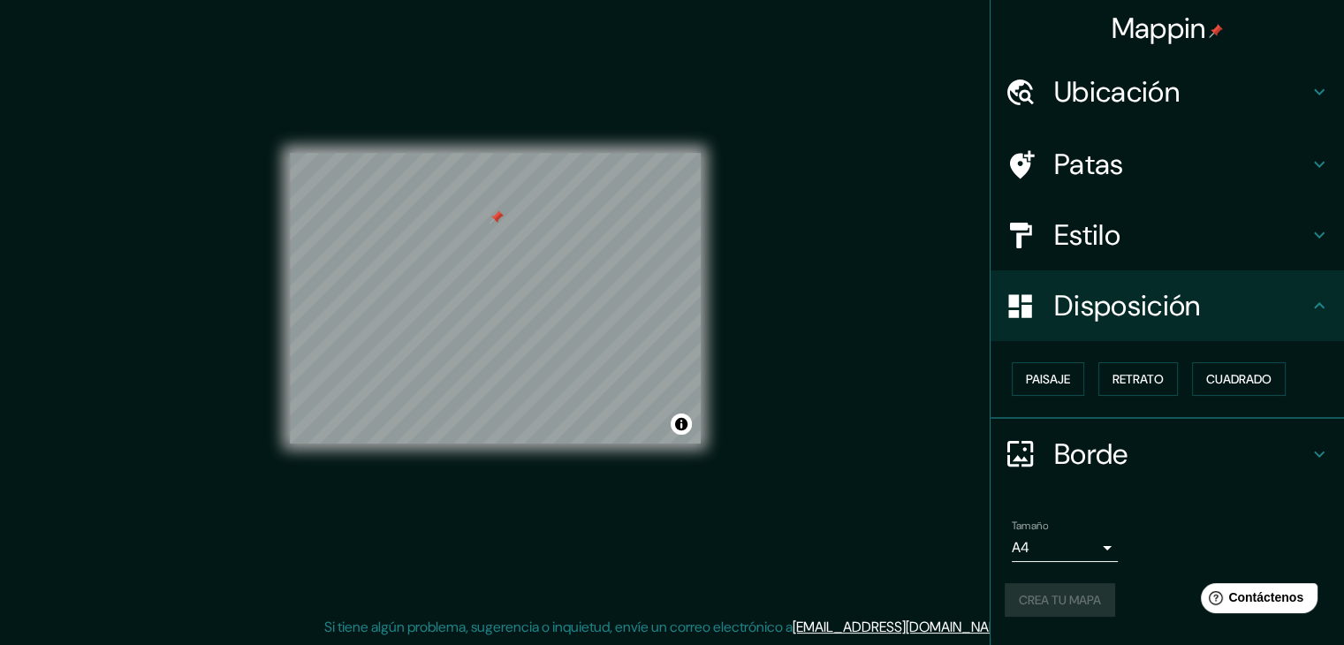
click at [1058, 592] on div "Crea tu mapa" at bounding box center [1167, 600] width 325 height 34
click at [1274, 479] on div "Borde" at bounding box center [1168, 454] width 354 height 71
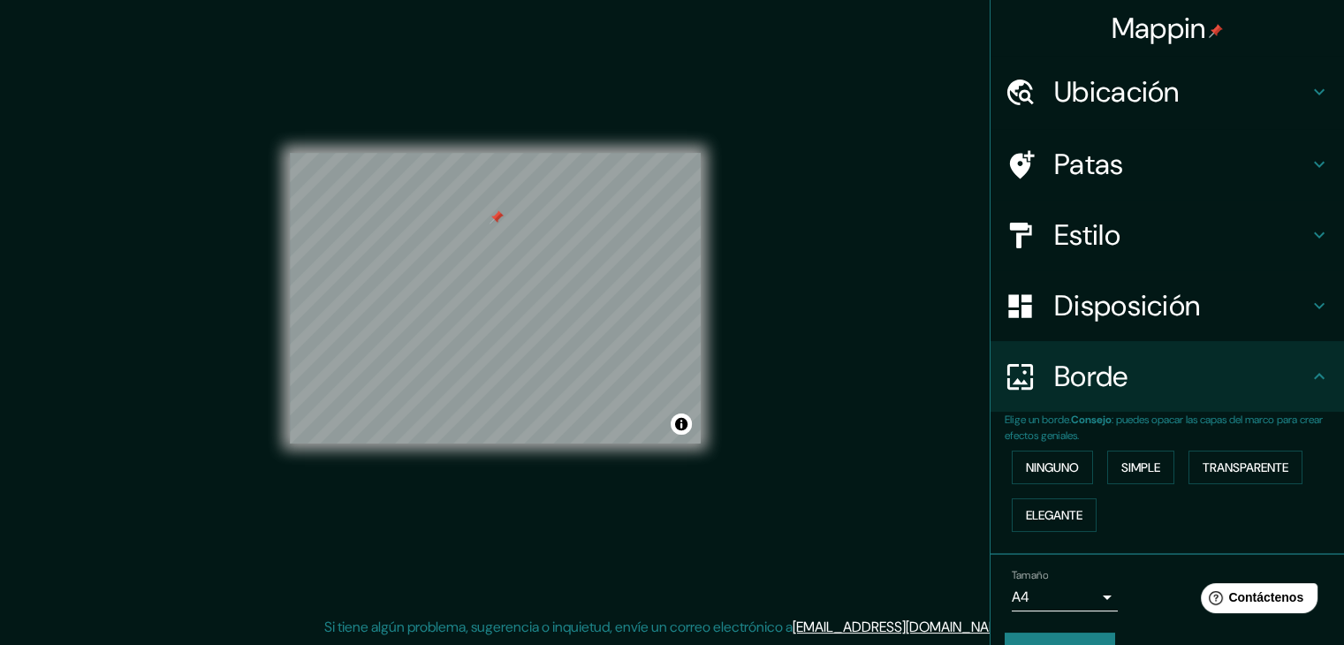
click at [1309, 383] on icon at bounding box center [1319, 376] width 21 height 21
click at [1269, 308] on h4 "Disposición" at bounding box center [1181, 305] width 255 height 35
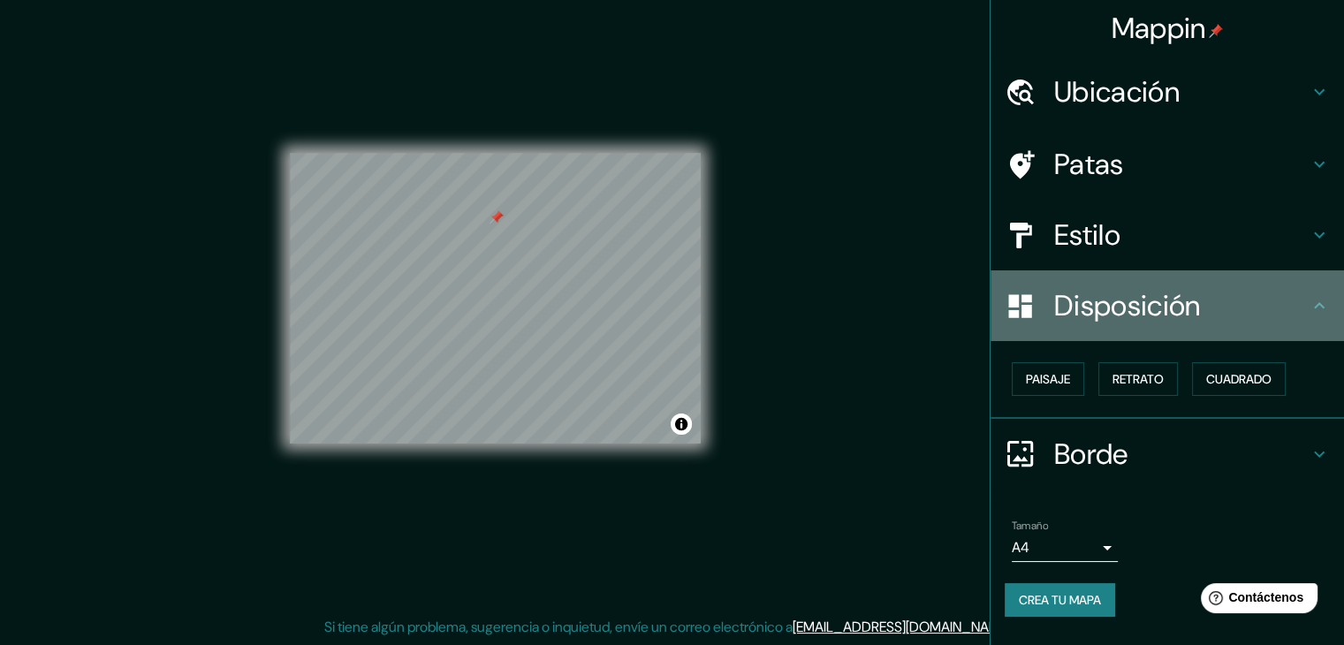
click at [1269, 309] on h4 "Disposición" at bounding box center [1181, 305] width 255 height 35
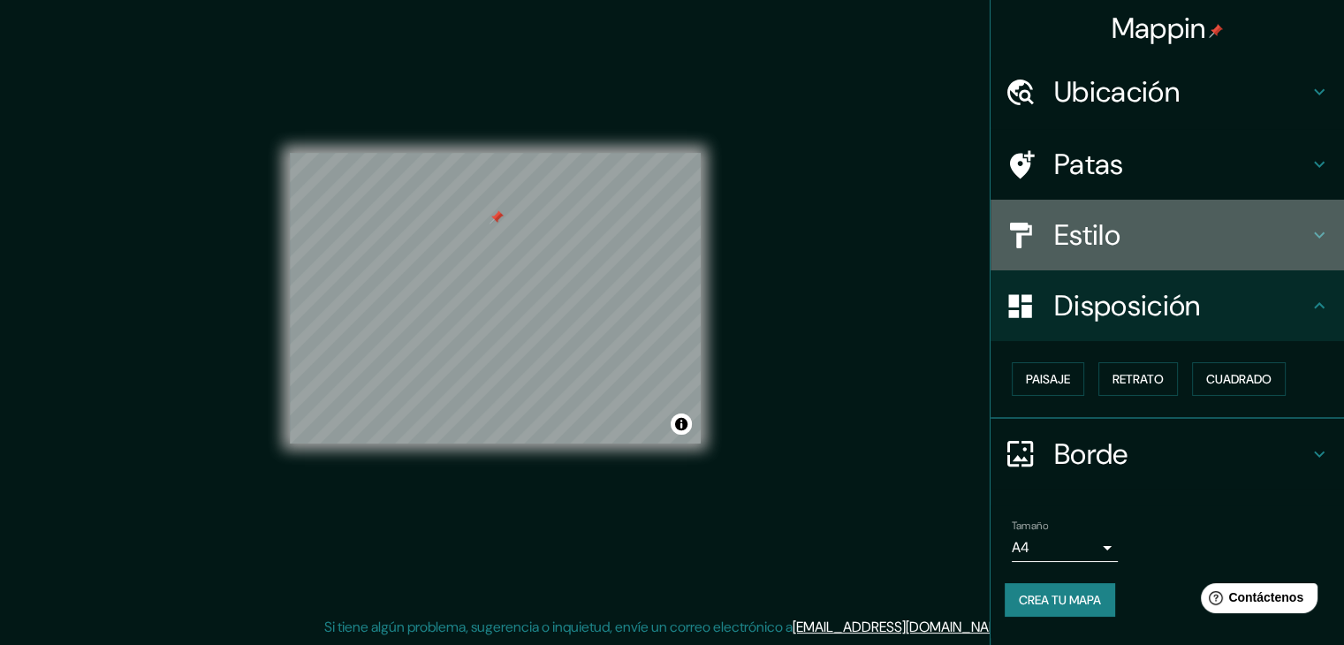
click at [1285, 256] on div "Estilo" at bounding box center [1168, 235] width 354 height 71
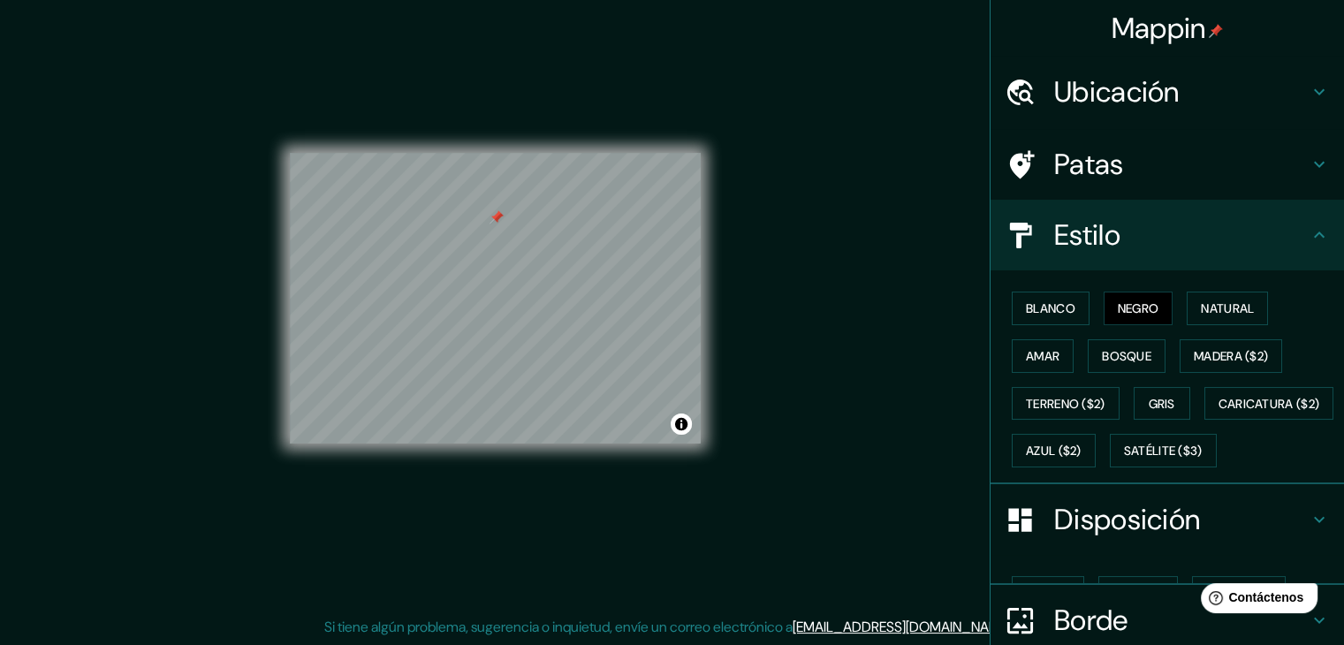
click at [1285, 256] on div "Estilo" at bounding box center [1168, 235] width 354 height 71
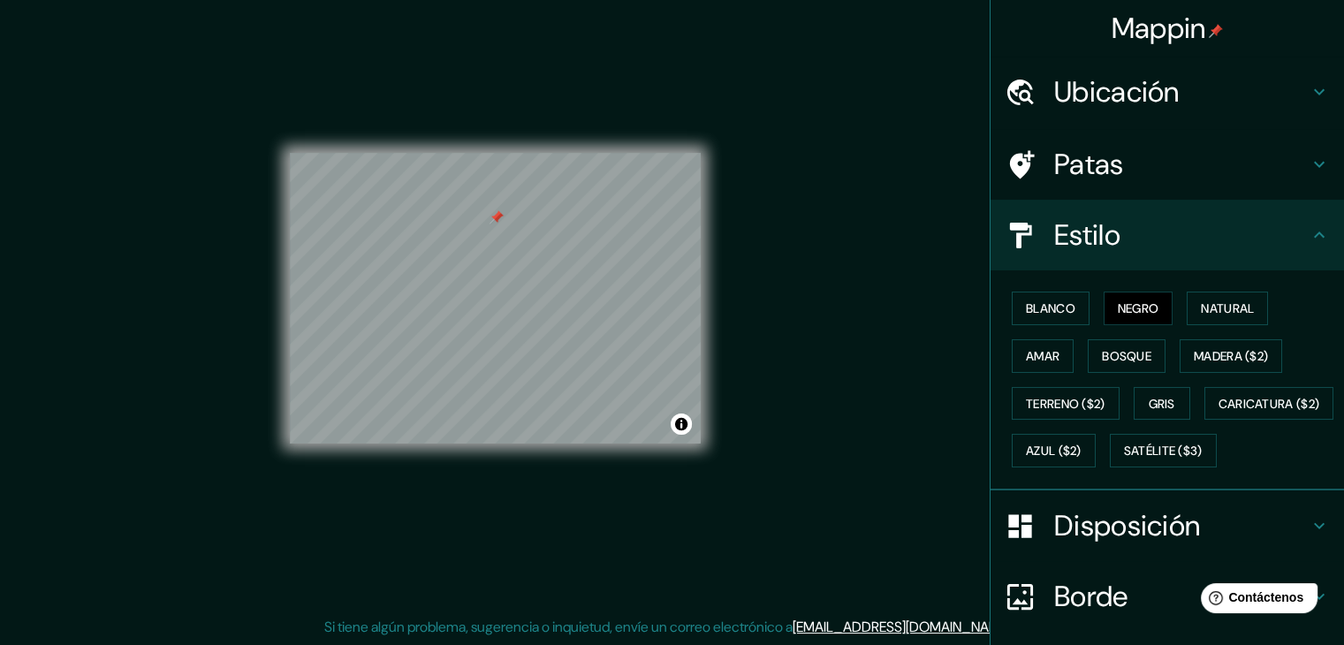
click at [1285, 256] on div "Estilo" at bounding box center [1168, 235] width 354 height 71
click at [1290, 217] on h4 "Estilo" at bounding box center [1181, 234] width 255 height 35
click at [1274, 159] on h4 "Patas" at bounding box center [1181, 164] width 255 height 35
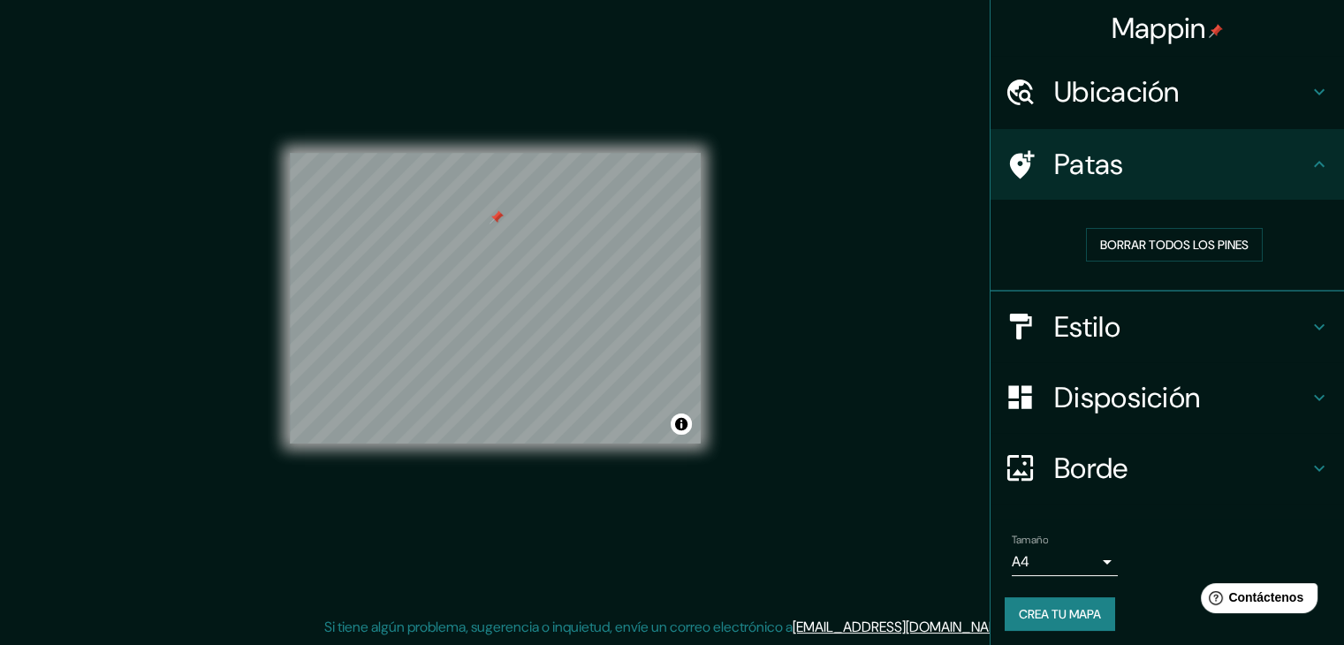
click at [1255, 114] on div "Ubicación" at bounding box center [1168, 92] width 354 height 71
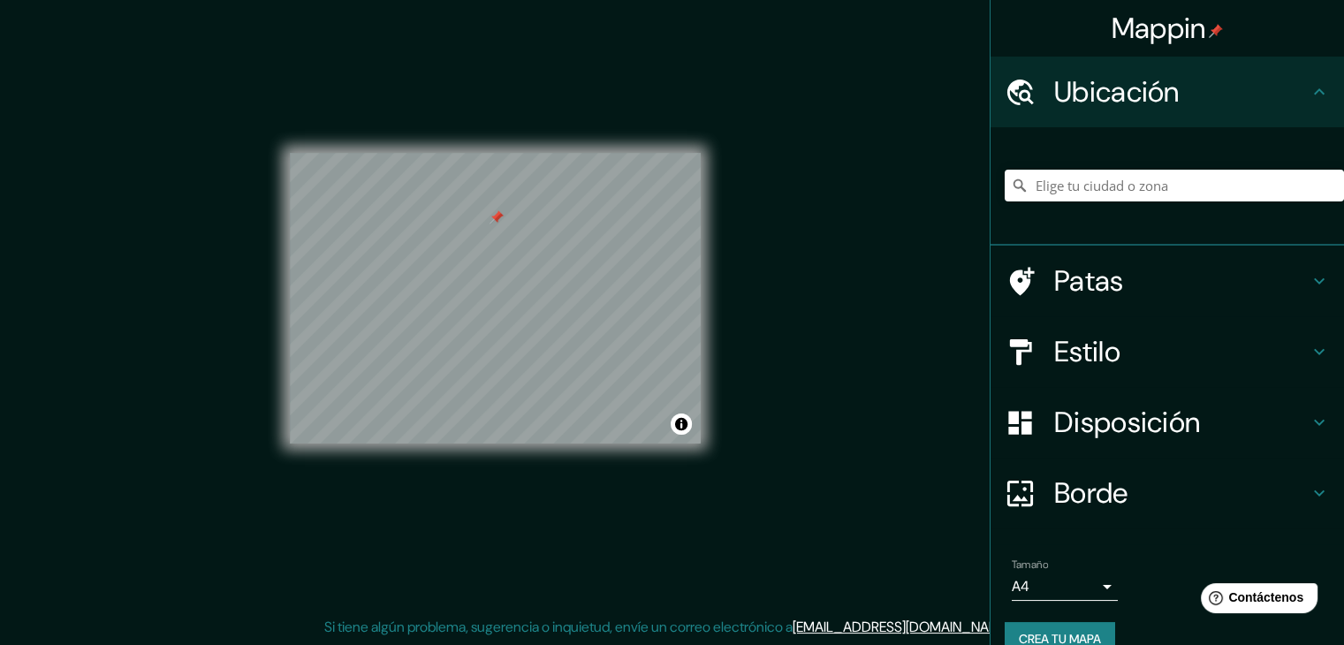
click at [1255, 110] on div "Ubicación" at bounding box center [1168, 92] width 354 height 71
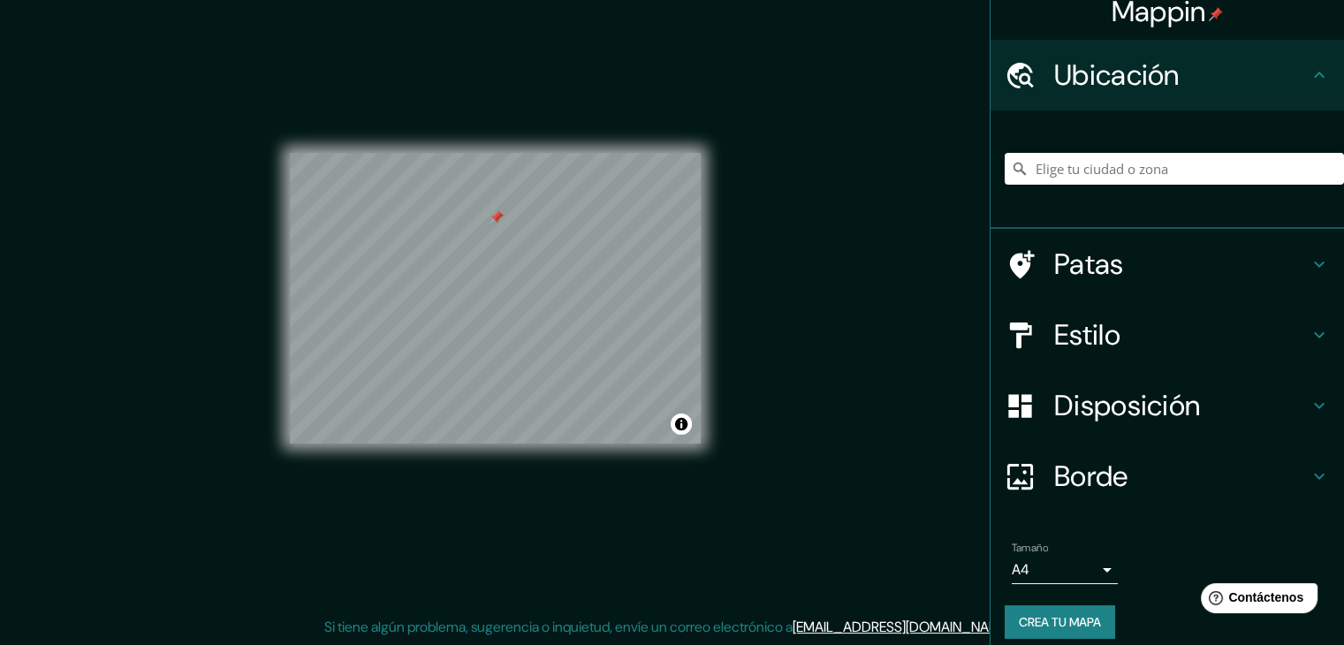
scroll to position [31, 0]
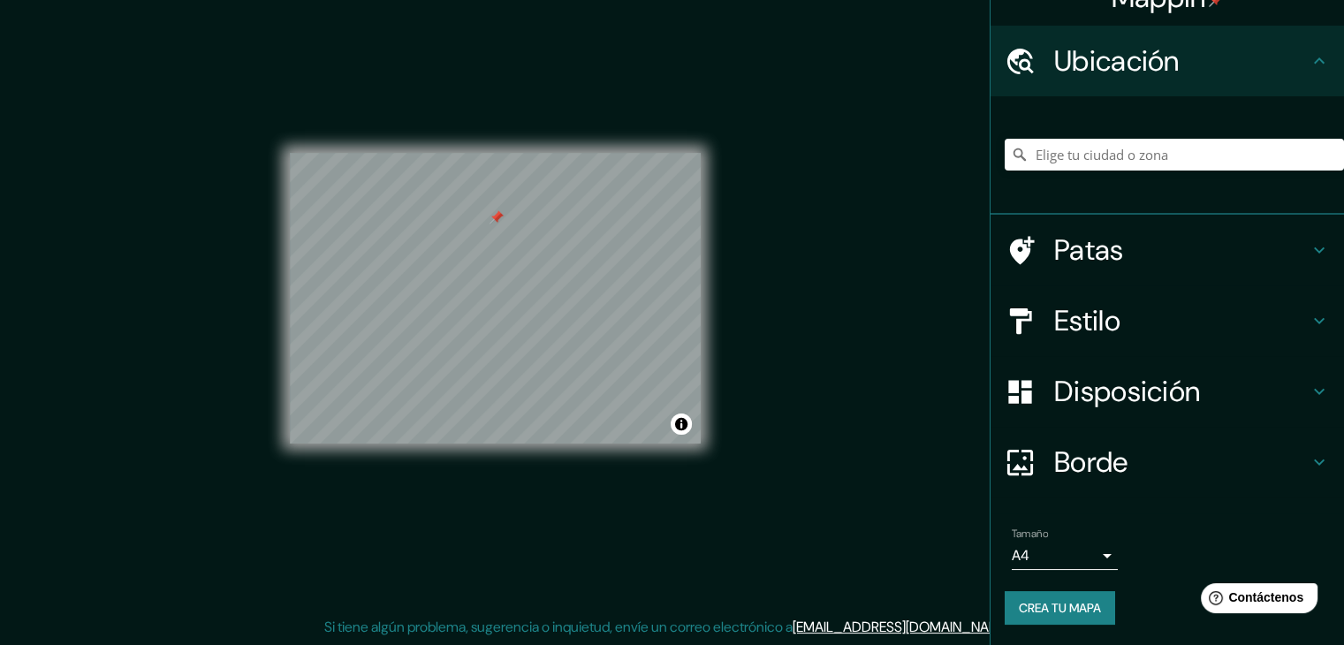
click at [1061, 595] on button "Crea tu mapa" at bounding box center [1060, 608] width 110 height 34
click at [1082, 542] on body "Mappin Ubicación Patas Estilo Disposición Borde Elige un borde. Consejo : puede…" at bounding box center [672, 302] width 1344 height 645
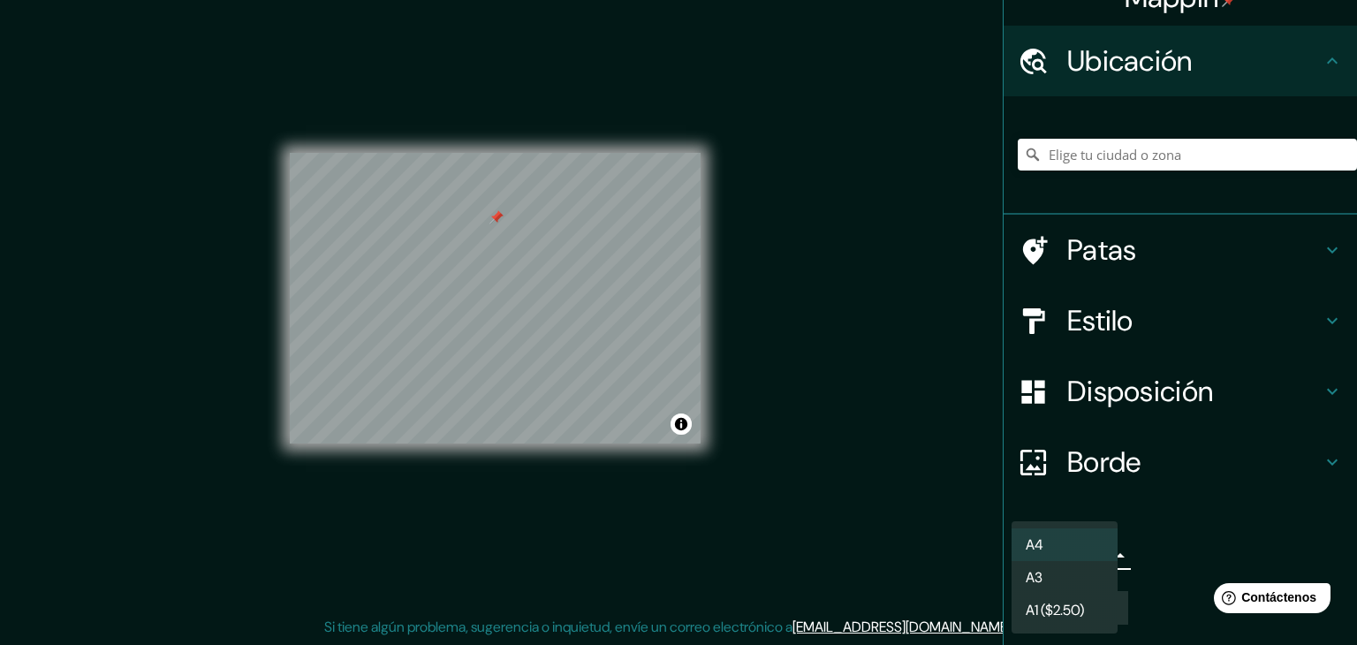
click at [1097, 533] on li "A4" at bounding box center [1065, 545] width 106 height 33
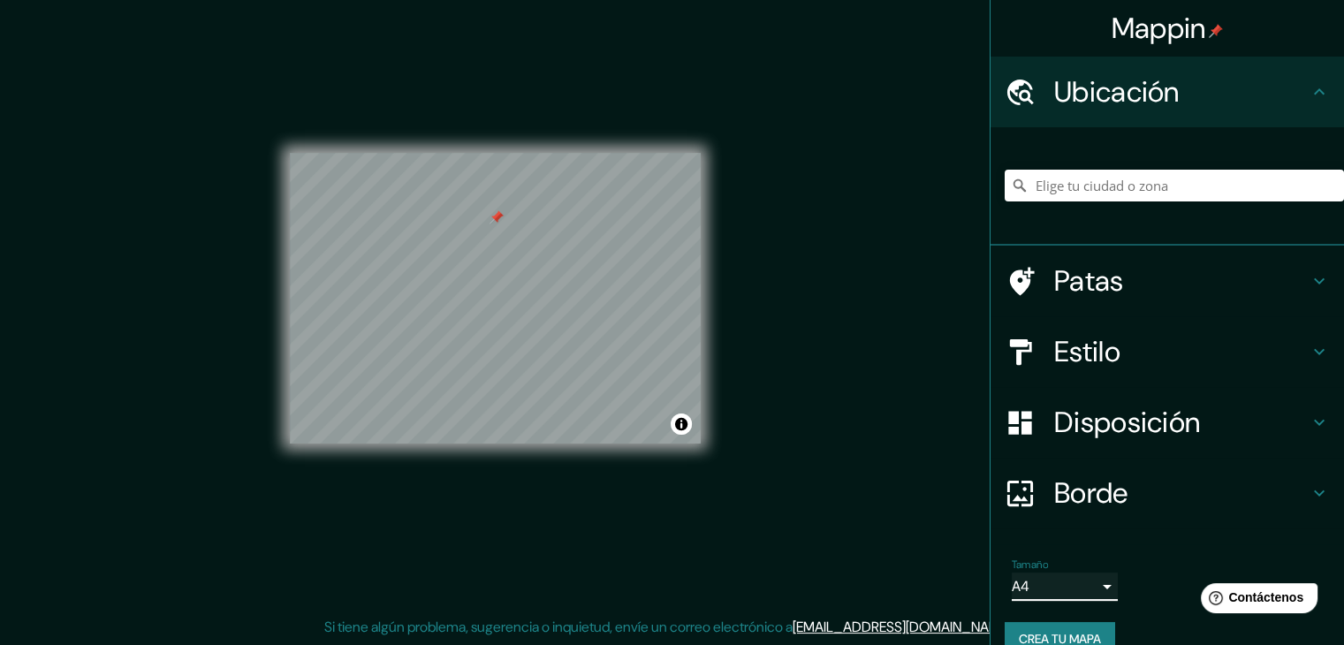
scroll to position [0, 0]
